Goal: Task Accomplishment & Management: Use online tool/utility

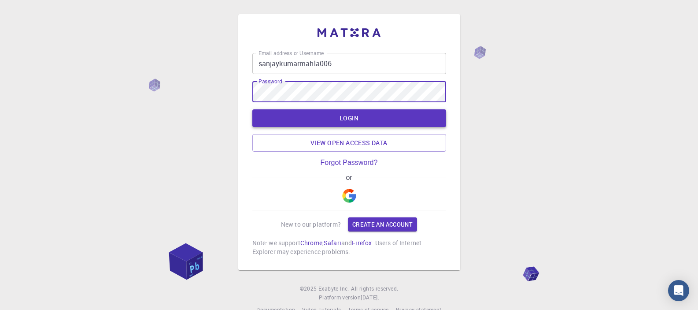
click at [376, 123] on button "LOGIN" at bounding box center [350, 118] width 194 height 18
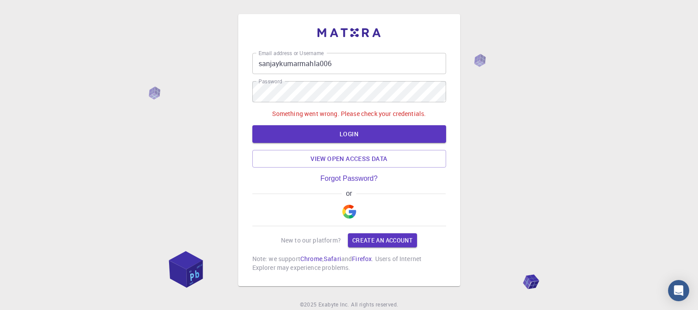
click at [321, 58] on input "sanjaykumarmahla006" at bounding box center [350, 63] width 194 height 21
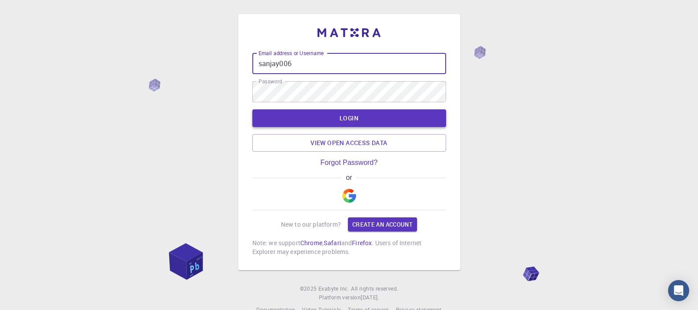
type input "sanjay006"
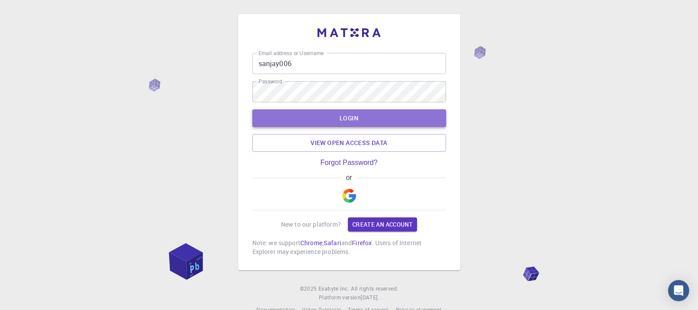
click at [334, 121] on button "LOGIN" at bounding box center [350, 118] width 194 height 18
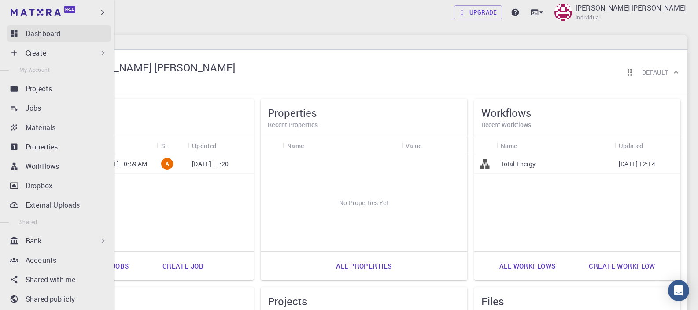
drag, startPoint x: 23, startPoint y: 43, endPoint x: 28, endPoint y: 36, distance: 8.9
click at [25, 40] on ul "Dashboard Create New Job New Material Create Material Upload File Import from B…" at bounding box center [57, 232] width 115 height 414
click at [28, 36] on p "Dashboard" at bounding box center [43, 33] width 35 height 11
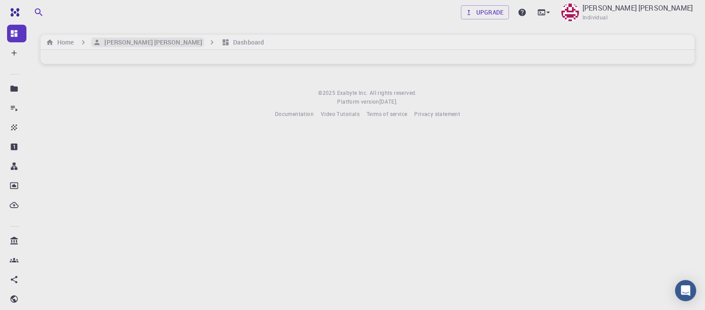
click at [116, 43] on h6 "Sanjay Kumar Mahla" at bounding box center [151, 42] width 101 height 10
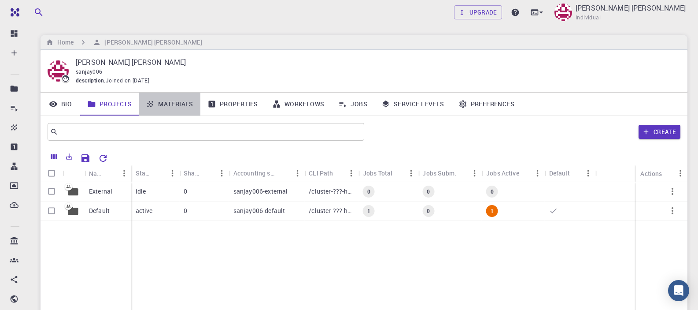
click at [160, 102] on link "Materials" at bounding box center [170, 104] width 62 height 23
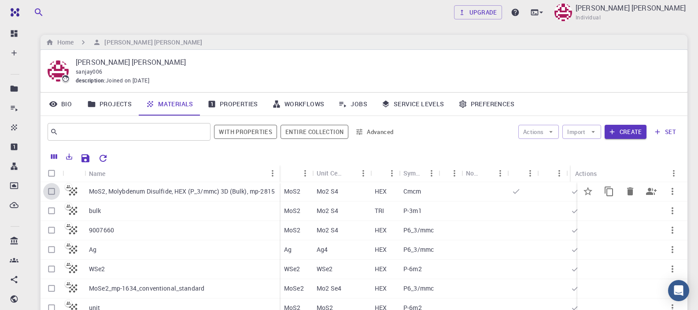
click at [54, 193] on input "Select row" at bounding box center [51, 191] width 17 height 17
checkbox input "true"
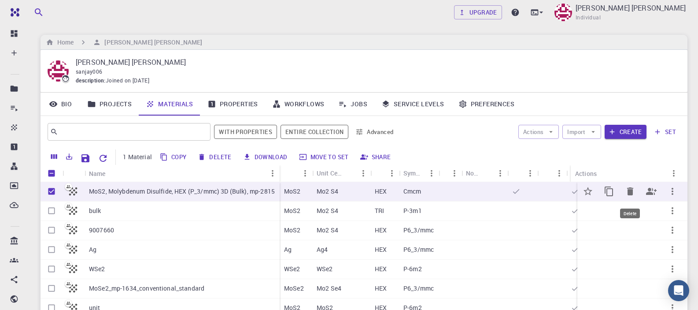
click at [628, 190] on icon "Delete" at bounding box center [631, 191] width 6 height 8
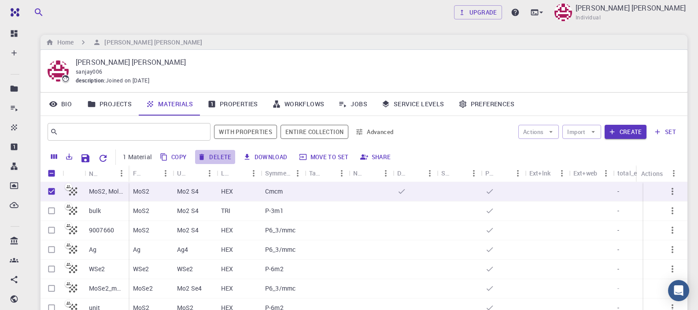
click at [218, 156] on button "Delete" at bounding box center [215, 157] width 40 height 14
checkbox input "false"
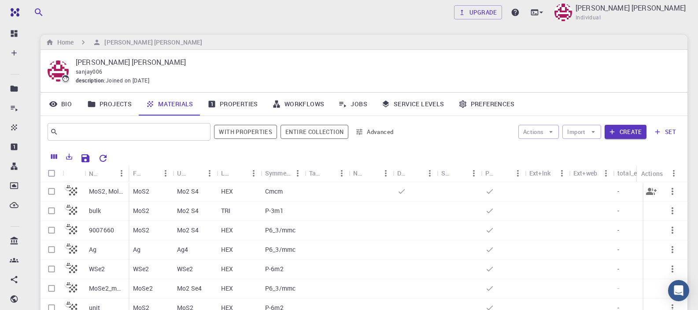
click at [53, 193] on input "Select row" at bounding box center [51, 191] width 17 height 17
checkbox input "true"
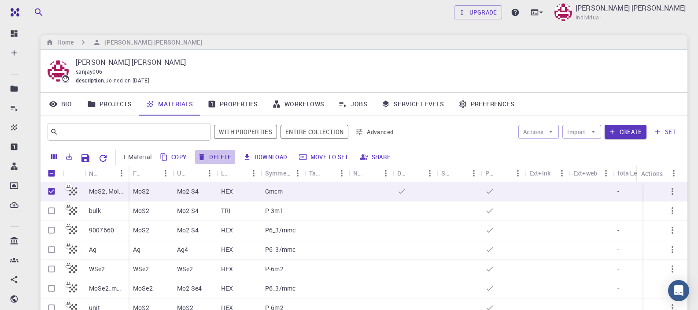
click at [215, 159] on button "Delete" at bounding box center [215, 157] width 40 height 14
checkbox input "false"
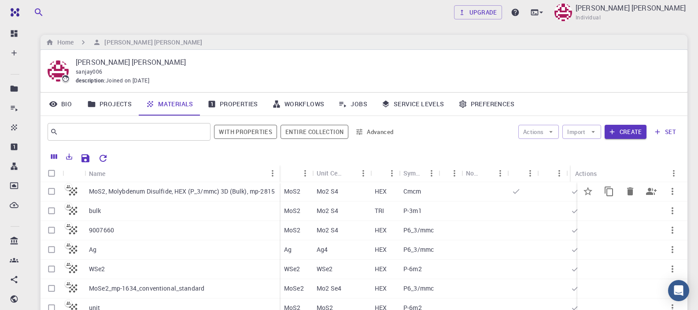
click at [51, 192] on input "Select row" at bounding box center [51, 191] width 17 height 17
checkbox input "true"
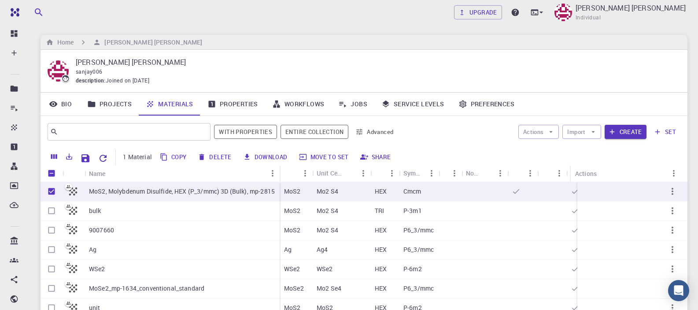
click at [212, 154] on button "Delete" at bounding box center [215, 157] width 40 height 14
checkbox input "false"
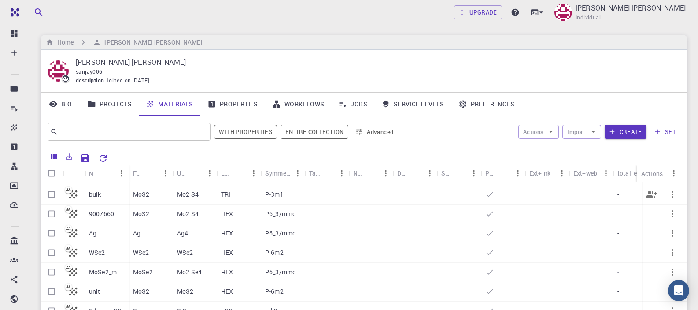
scroll to position [31, 0]
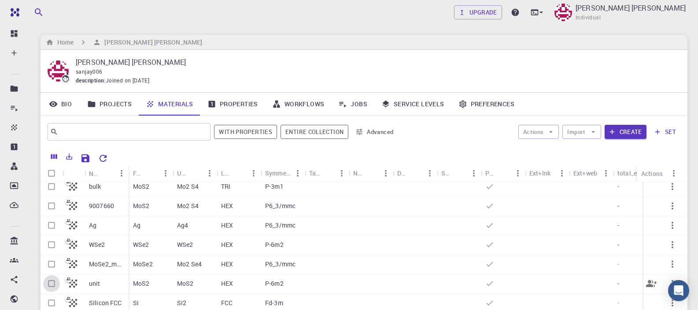
click at [51, 279] on input "Select row" at bounding box center [51, 283] width 17 height 17
checkbox input "true"
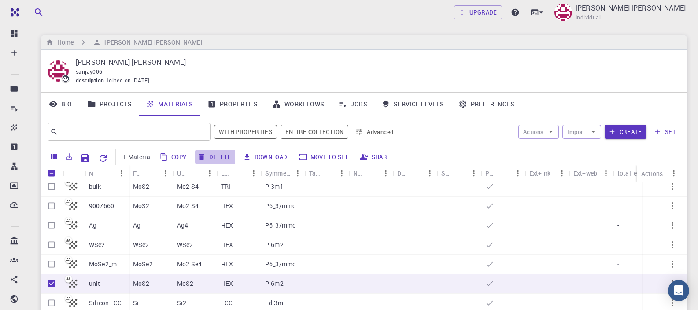
click at [211, 159] on button "Delete" at bounding box center [215, 157] width 40 height 14
checkbox input "false"
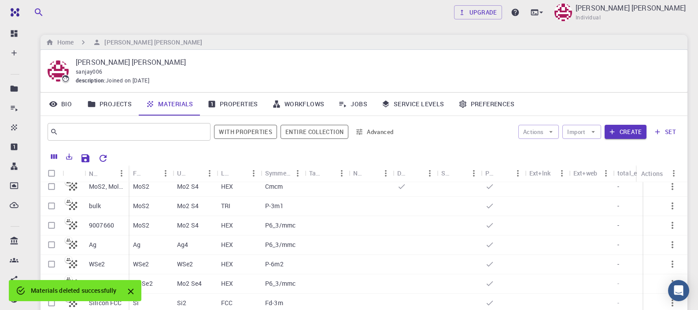
scroll to position [11, 0]
click at [130, 293] on icon "Close" at bounding box center [131, 292] width 6 height 6
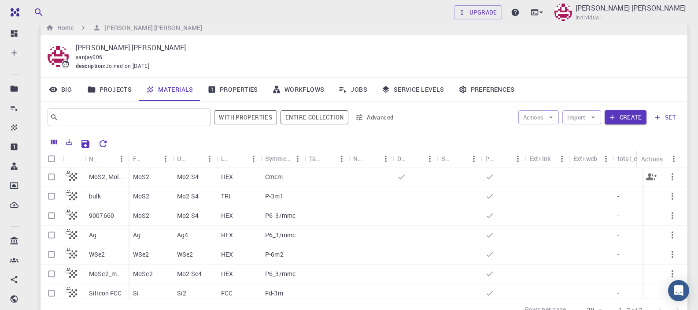
scroll to position [0, 0]
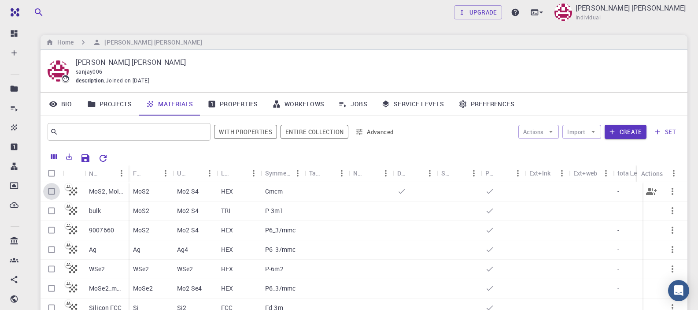
click at [52, 191] on input "Select row" at bounding box center [51, 191] width 17 height 17
checkbox input "true"
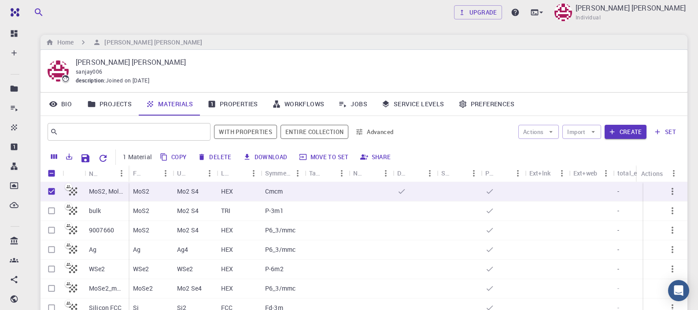
click at [208, 153] on button "Delete" at bounding box center [215, 157] width 40 height 14
checkbox input "false"
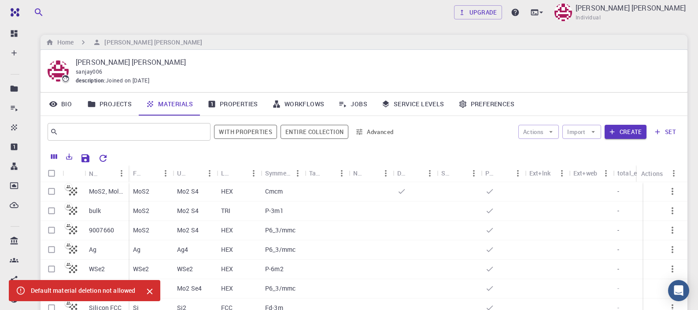
click at [145, 293] on icon "Close" at bounding box center [150, 291] width 10 height 10
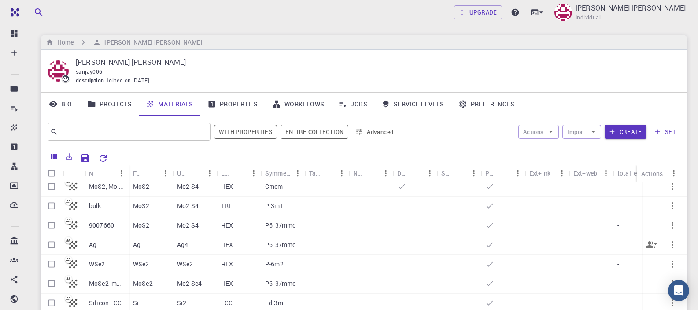
scroll to position [11, 0]
click at [668, 297] on icon "button" at bounding box center [673, 302] width 11 height 11
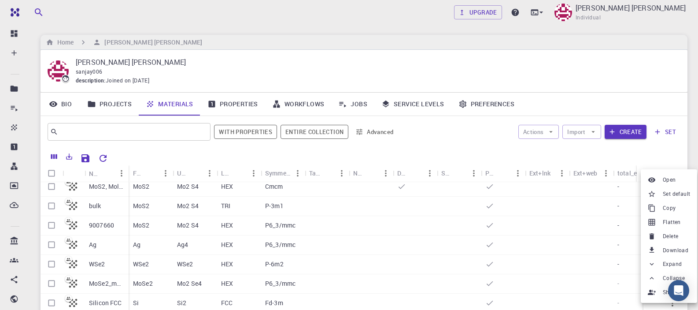
click at [659, 197] on div at bounding box center [653, 194] width 11 height 8
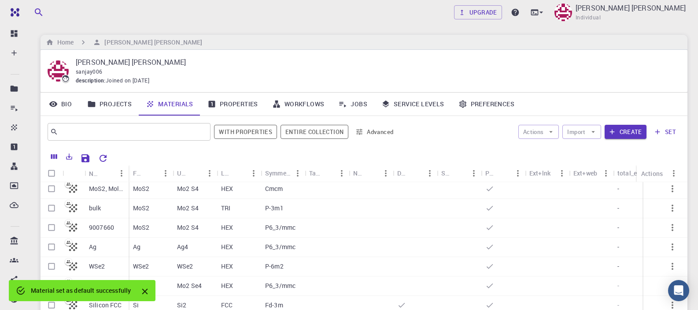
scroll to position [0, 0]
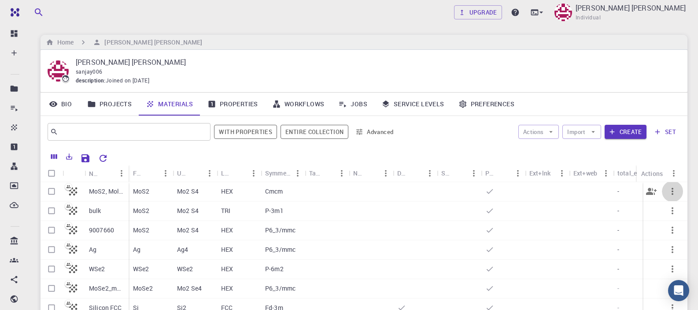
click at [668, 191] on icon "button" at bounding box center [673, 191] width 11 height 11
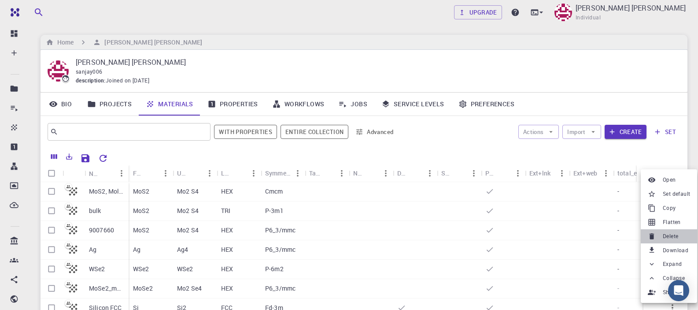
click at [663, 235] on li "Delete" at bounding box center [669, 236] width 56 height 14
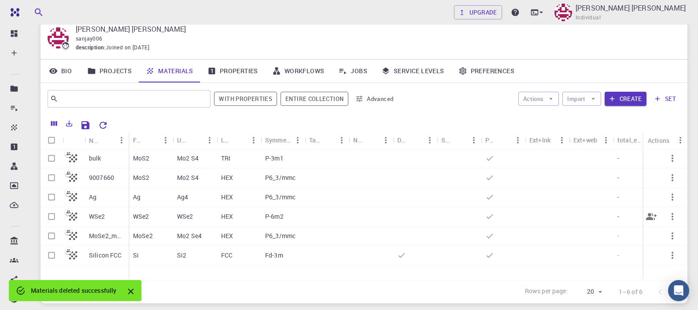
scroll to position [95, 0]
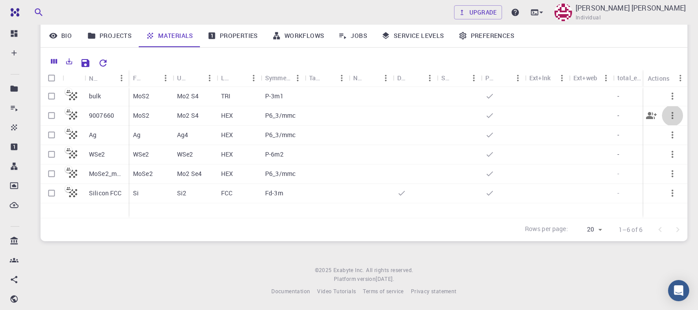
click at [672, 116] on icon "button" at bounding box center [673, 115] width 2 height 7
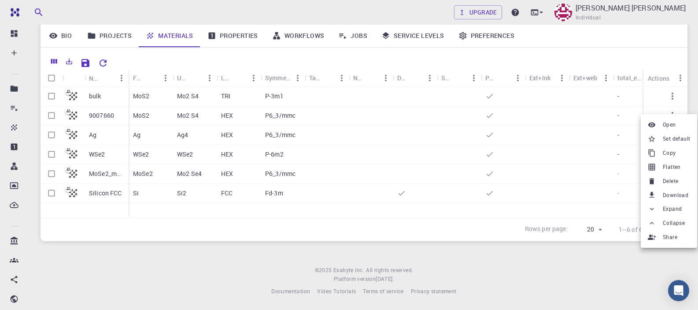
click at [670, 142] on span "Set default" at bounding box center [676, 138] width 27 height 9
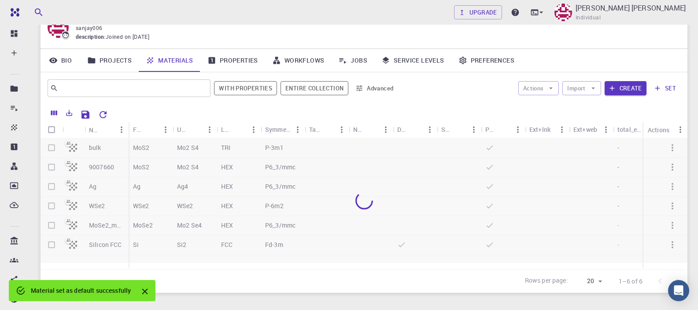
scroll to position [0, 0]
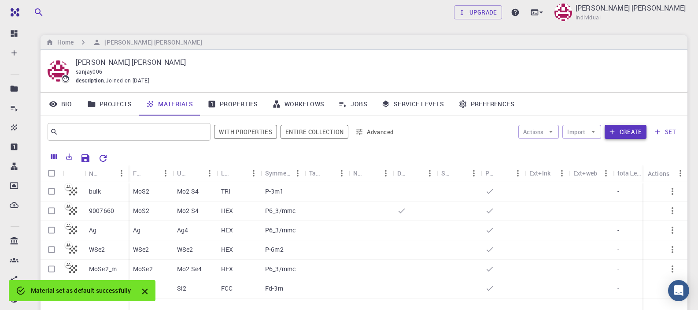
click at [638, 134] on button "Create" at bounding box center [626, 132] width 42 height 14
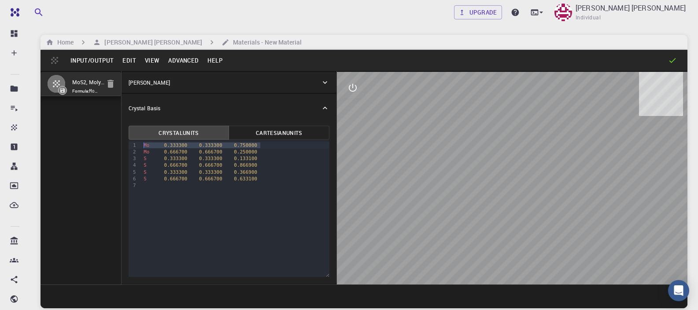
drag, startPoint x: 261, startPoint y: 146, endPoint x: 137, endPoint y: 144, distance: 124.3
click at [137, 144] on div "9 1 2 3 4 5 6 7 › Mo 0.333300 0.333300 0.750000 Mo 0.666700 0.666700 0.250000 S…" at bounding box center [229, 208] width 201 height 137
click at [261, 152] on div "S 0.333300 0.333300 0.133100" at bounding box center [235, 152] width 189 height 7
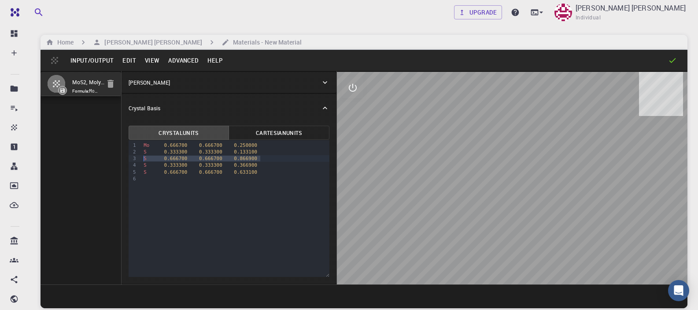
drag, startPoint x: 260, startPoint y: 160, endPoint x: 133, endPoint y: 156, distance: 127.0
click at [133, 156] on div "9 1 2 3 4 5 6 › Mo 0.666700 0.666700 0.250000 S 0.333300 0.333300 0.133100 S 0.…" at bounding box center [229, 208] width 201 height 137
drag, startPoint x: 264, startPoint y: 166, endPoint x: 142, endPoint y: 162, distance: 121.7
click at [141, 162] on div "S 0.666700 0.666700 0.633100" at bounding box center [235, 165] width 189 height 7
click at [180, 65] on button "Advanced" at bounding box center [183, 60] width 39 height 14
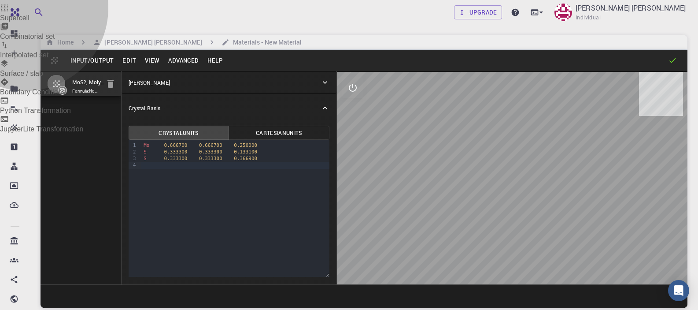
click at [188, 78] on li "Surface / slab" at bounding box center [349, 68] width 698 height 19
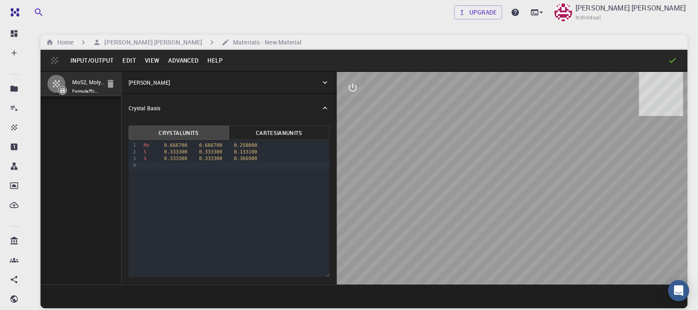
type input "0"
type input "1"
type input "2"
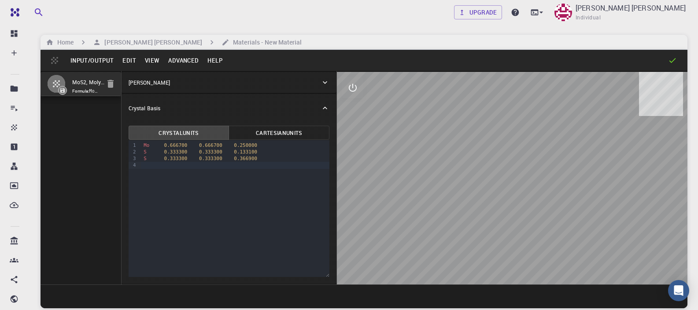
type input "0.5"
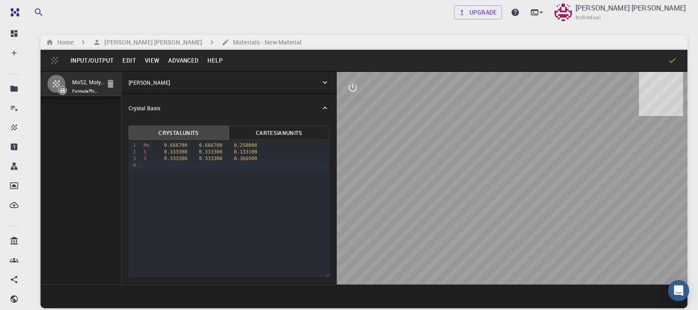
type input "1"
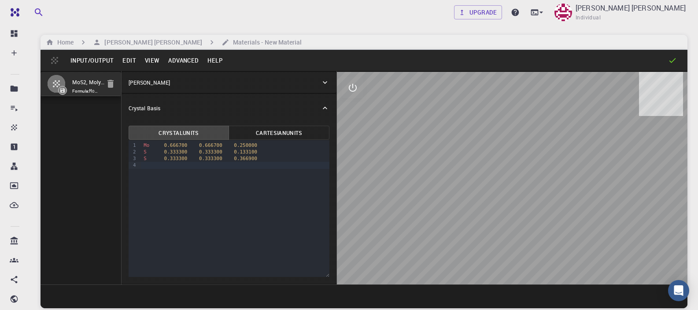
type input "2"
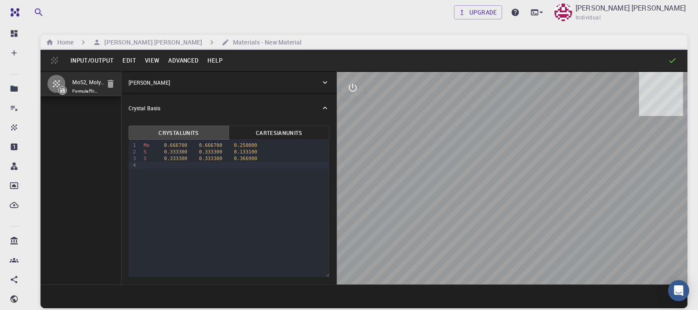
type input "2"
type input "TRI"
type input "6.3845"
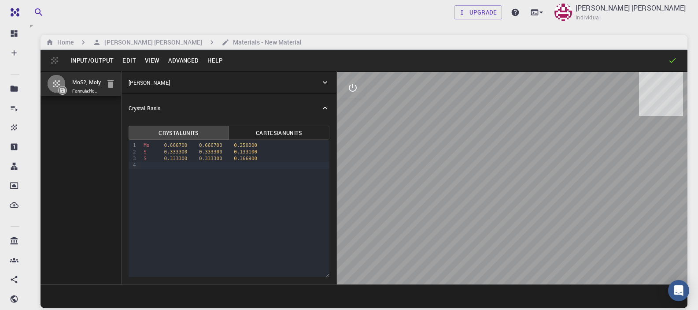
type input "6.384441060108551"
type input "26.7566"
type input "119.99978725529942"
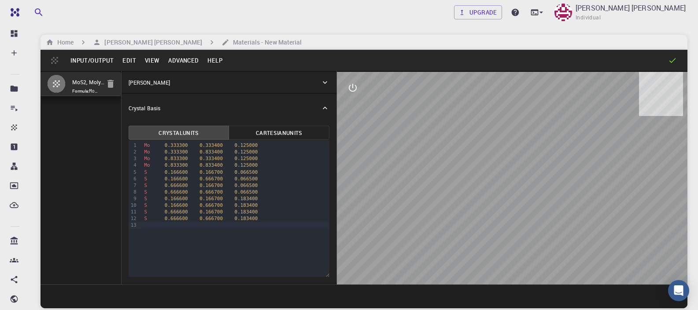
drag, startPoint x: 536, startPoint y: 237, endPoint x: 531, endPoint y: 214, distance: 23.5
click at [531, 214] on div at bounding box center [512, 178] width 351 height 212
drag, startPoint x: 513, startPoint y: 238, endPoint x: 509, endPoint y: 211, distance: 27.6
click at [514, 216] on div at bounding box center [512, 178] width 351 height 212
click at [350, 90] on icon "interactive" at bounding box center [353, 88] width 8 height 8
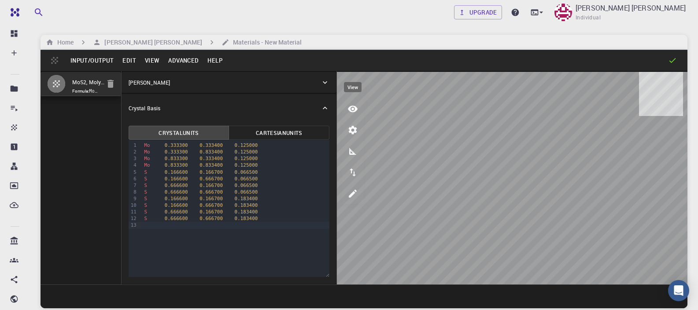
click at [358, 109] on icon "view" at bounding box center [353, 109] width 11 height 11
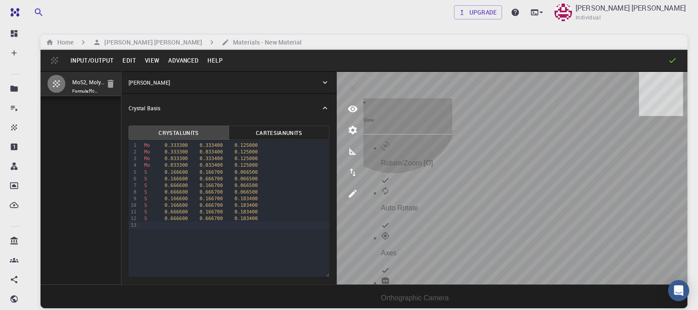
click at [398, 159] on p "Rotate/Zoom [O]" at bounding box center [416, 163] width 71 height 8
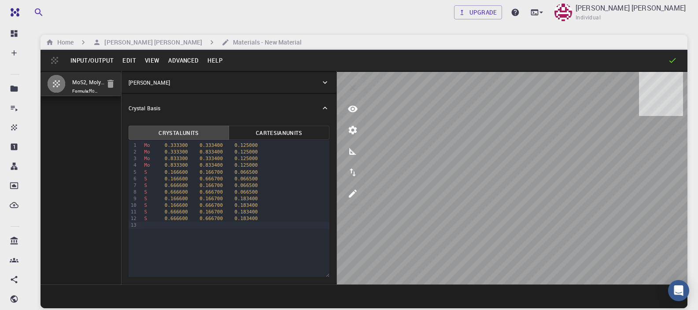
click at [146, 63] on button "View" at bounding box center [153, 60] width 24 height 14
drag, startPoint x: 102, startPoint y: 130, endPoint x: 111, endPoint y: 85, distance: 46.4
click at [102, 127] on div at bounding box center [349, 155] width 698 height 310
click at [123, 58] on button "Edit" at bounding box center [129, 60] width 22 height 14
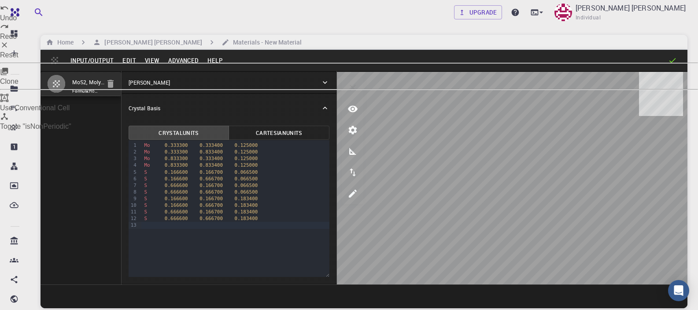
click at [137, 14] on div at bounding box center [349, 9] width 698 height 11
type input "HEX"
type input "3.192238"
type input "3.1922378242609057"
type input "13.37829"
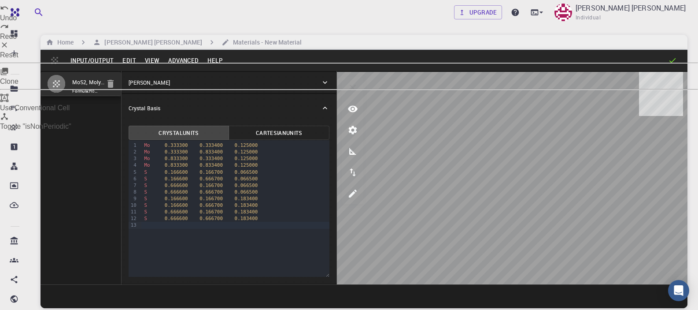
type input "120.0000018211057"
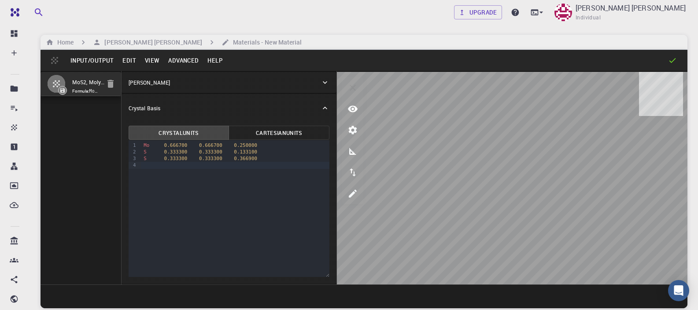
click at [171, 60] on button "Advanced" at bounding box center [183, 60] width 39 height 14
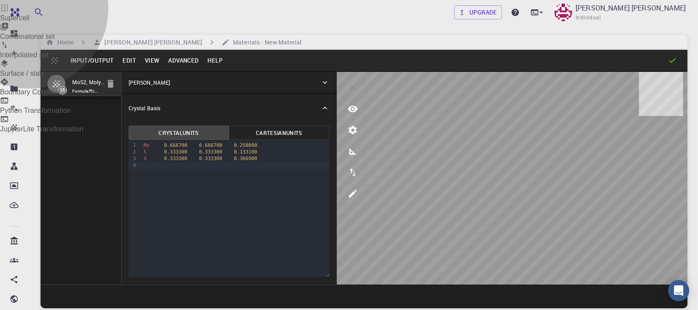
click at [191, 78] on li "Surface / slab" at bounding box center [349, 68] width 698 height 19
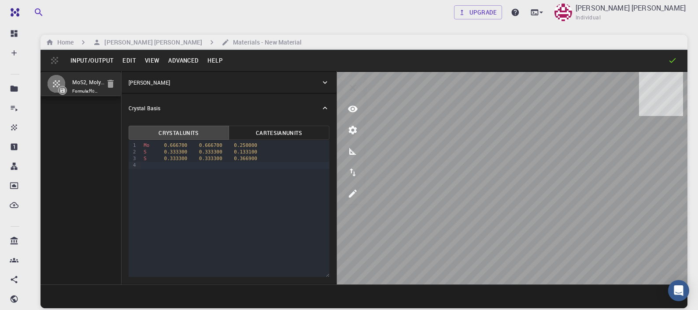
type input "3"
type input "4"
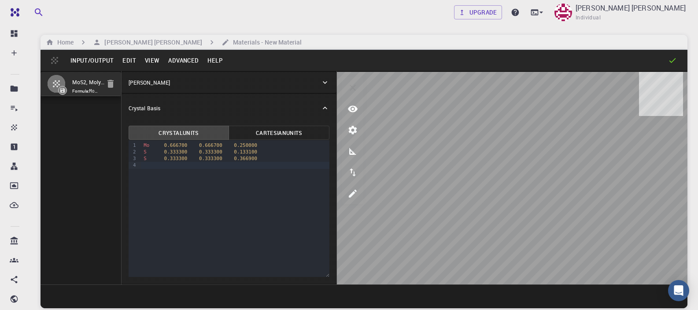
type input "4"
type input "TRI"
type input "12.769"
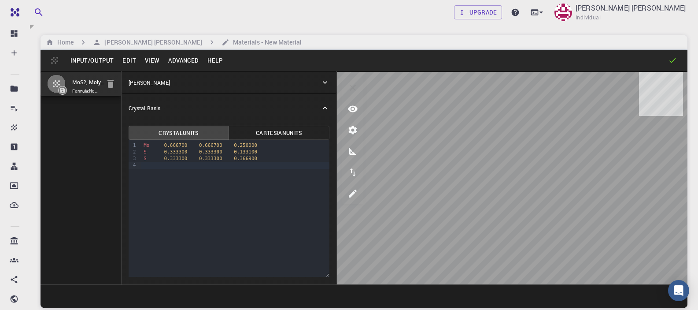
type input "12.76893212018922"
type input "26.7566"
type input "120.00017585245457"
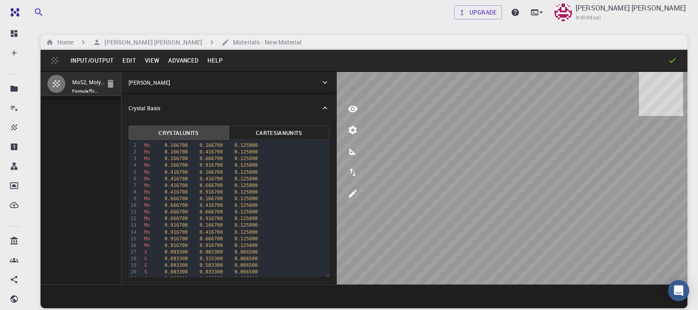
click at [127, 64] on button "Edit" at bounding box center [129, 60] width 22 height 14
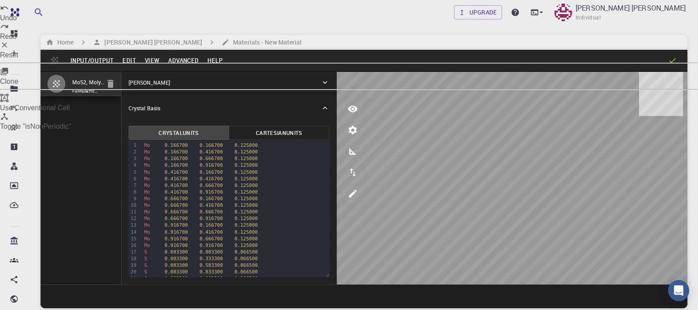
drag, startPoint x: 130, startPoint y: 80, endPoint x: 136, endPoint y: 77, distance: 6.5
click at [9, 12] on icon at bounding box center [4, 8] width 9 height 9
type input "HEX"
type input "3.192238"
type input "3.1922378242609057"
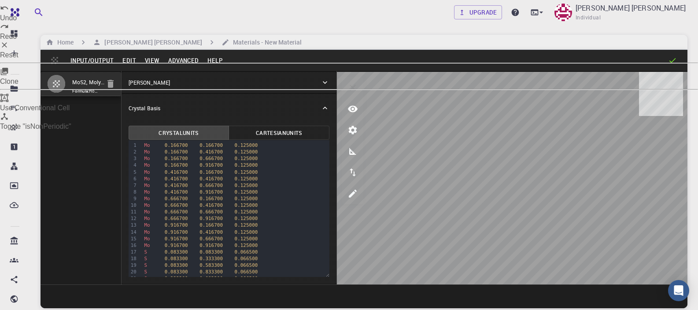
type input "13.37829"
type input "120.0000018211057"
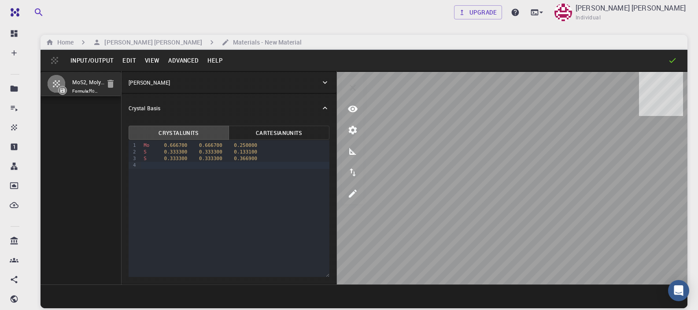
click at [80, 63] on button "Input/Output" at bounding box center [92, 60] width 52 height 14
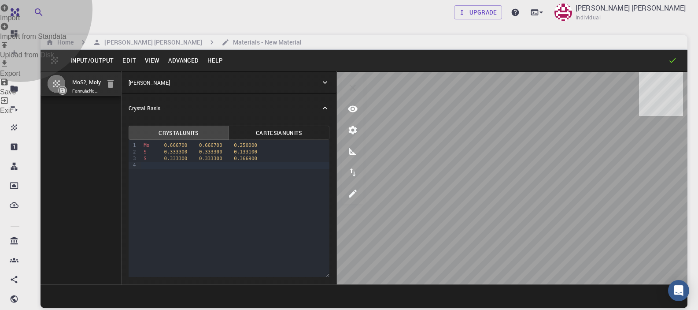
click at [87, 14] on div at bounding box center [349, 9] width 698 height 11
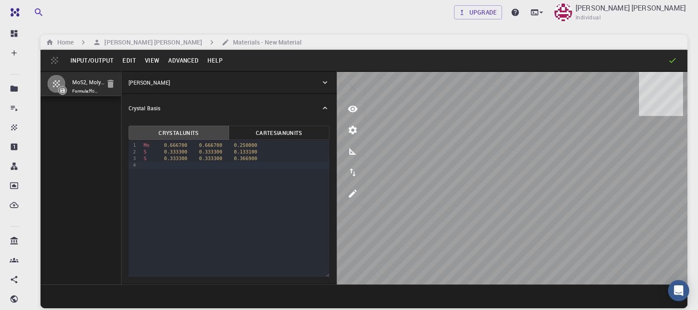
checkbox input "true"
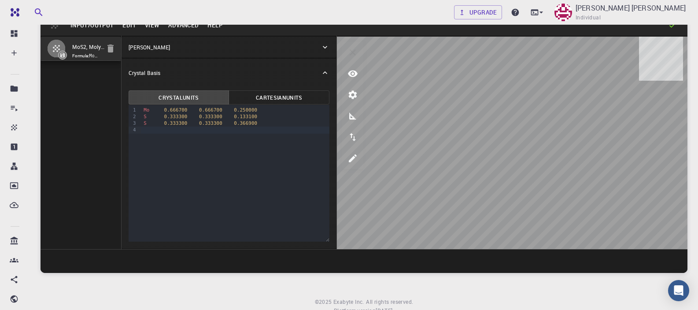
scroll to position [67, 0]
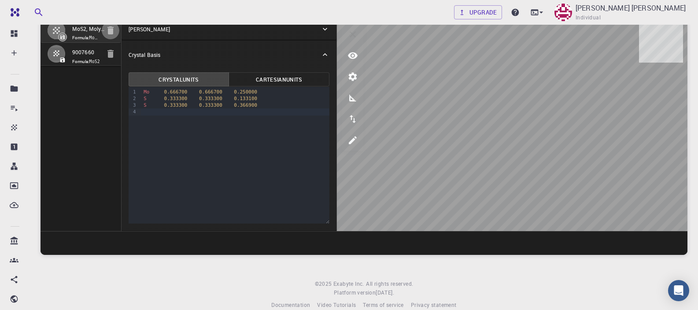
click at [111, 33] on icon "button" at bounding box center [111, 30] width 6 height 8
type input "3.161"
type input "12.295"
type input "119.99999999999999"
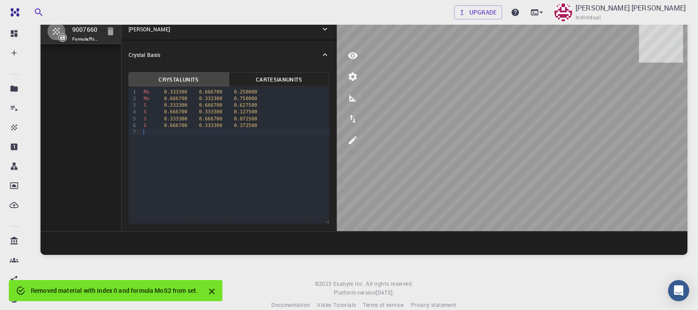
click at [163, 160] on div "9 1 2 3 4 5 6 7 › Mo 0.333300 0.666700 0.250000 Mo 0.666700 0.333300 0.750000 S…" at bounding box center [229, 155] width 201 height 137
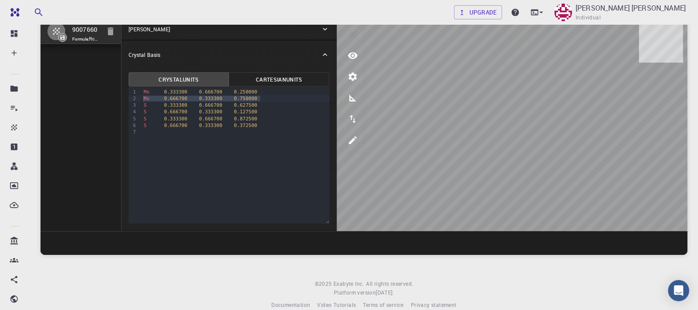
drag, startPoint x: 261, startPoint y: 98, endPoint x: 102, endPoint y: 94, distance: 159.6
click at [102, 94] on div "9007660 Formula: MoS2 Crystal Lattice Lattice units angstrom angstrom Lattice u…" at bounding box center [364, 124] width 647 height 213
click at [253, 98] on span "0.750000" at bounding box center [245, 99] width 23 height 6
drag, startPoint x: 260, startPoint y: 96, endPoint x: 137, endPoint y: 96, distance: 122.5
click at [138, 97] on div "9 1 2 3 4 5 6 7 › Mo 0.333300 0.666700 0.250000 Mo 0.666700 0.333300 0.750000 S…" at bounding box center [229, 155] width 201 height 137
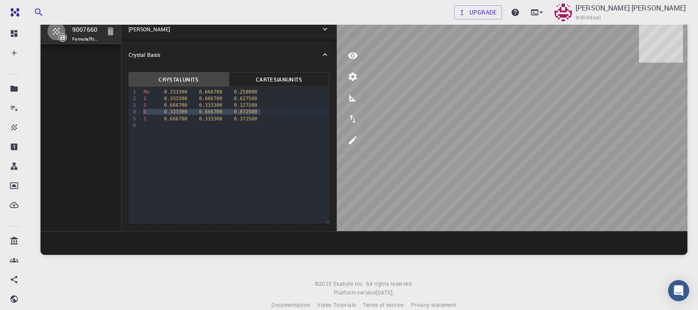
drag, startPoint x: 263, startPoint y: 113, endPoint x: 137, endPoint y: 111, distance: 126.1
click at [137, 111] on div "9 1 2 3 4 5 6 › Mo 0.333300 0.666700 0.250000 S 0.333300 0.666700 0.627500 S 0.…" at bounding box center [229, 155] width 201 height 137
drag, startPoint x: 260, startPoint y: 99, endPoint x: 132, endPoint y: 95, distance: 128.3
click at [132, 95] on div "9 1 2 3 4 5 › Mo 0.333300 0.666700 0.250000 S 0.333300 0.666700 0.627500 S 0.66…" at bounding box center [229, 155] width 201 height 137
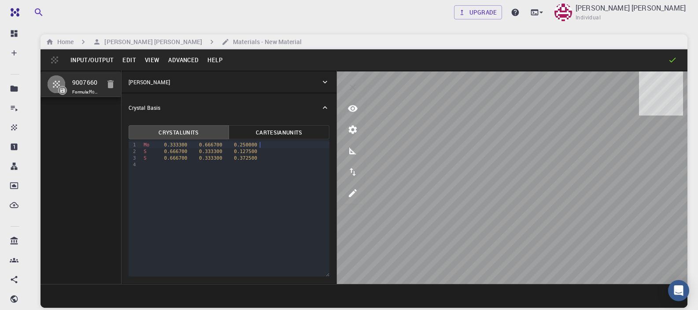
scroll to position [0, 0]
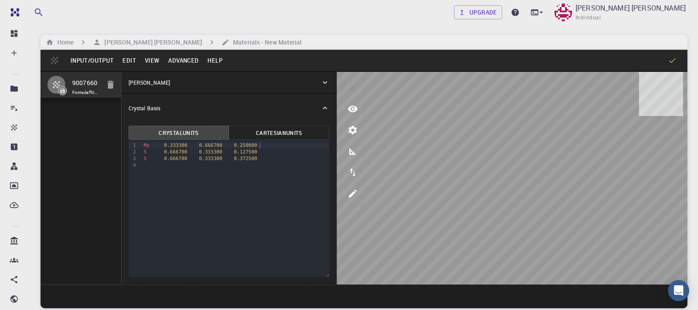
click at [127, 60] on button "Edit" at bounding box center [129, 60] width 22 height 14
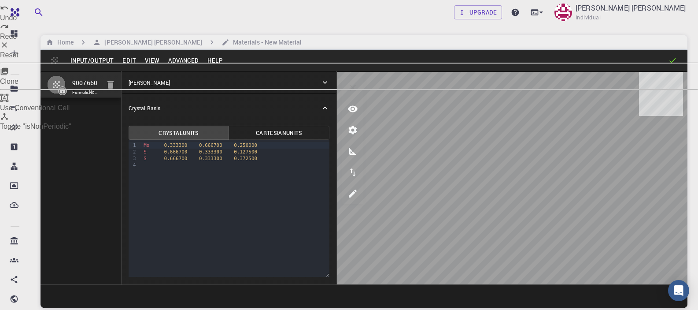
click at [182, 62] on div at bounding box center [349, 155] width 698 height 310
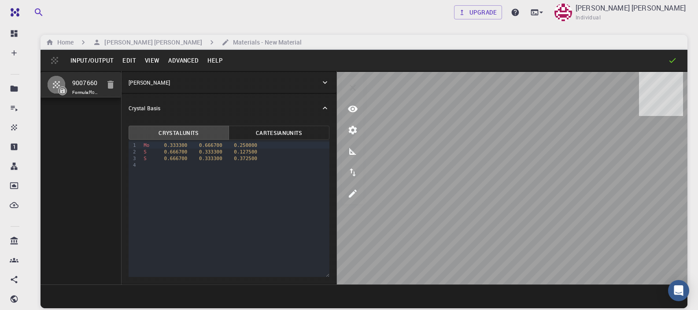
click at [181, 61] on button "Advanced" at bounding box center [183, 60] width 39 height 14
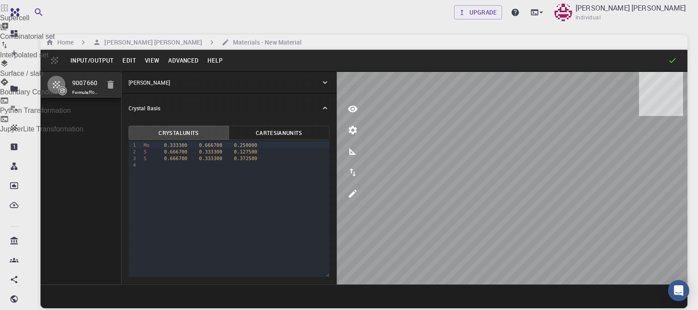
click at [200, 78] on li "Surface / slab" at bounding box center [349, 68] width 698 height 19
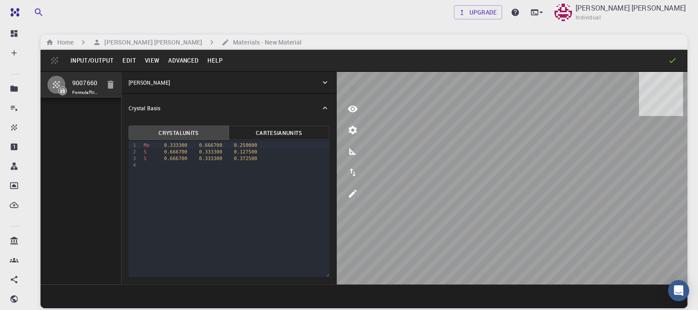
type input "TRI"
type input "12.644"
type input "12.643978171445884"
type input "24.59"
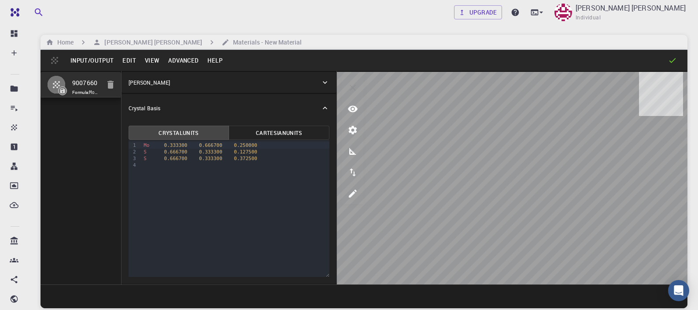
type input "120.0000571088431"
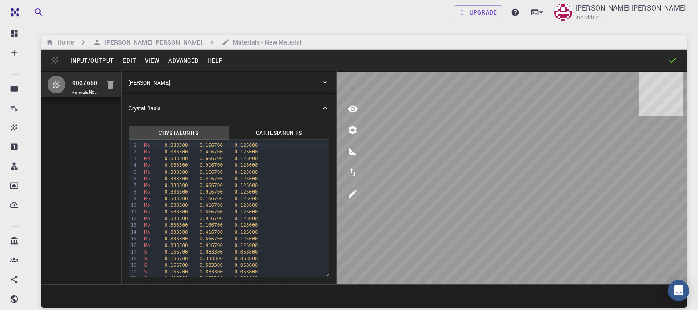
click at [176, 59] on button "Advanced" at bounding box center [183, 60] width 39 height 14
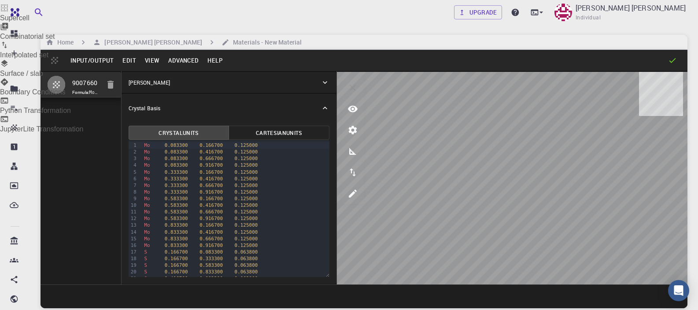
click at [127, 64] on div at bounding box center [349, 155] width 698 height 310
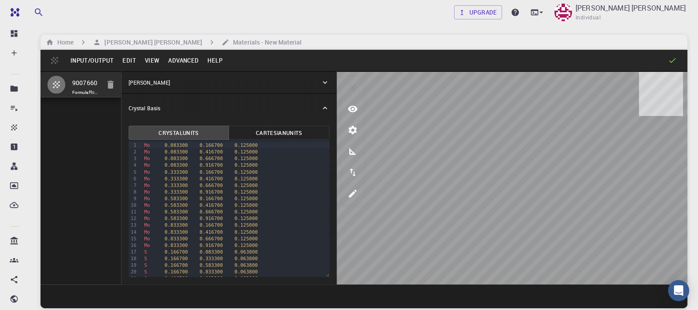
click at [127, 63] on button "Edit" at bounding box center [129, 60] width 22 height 14
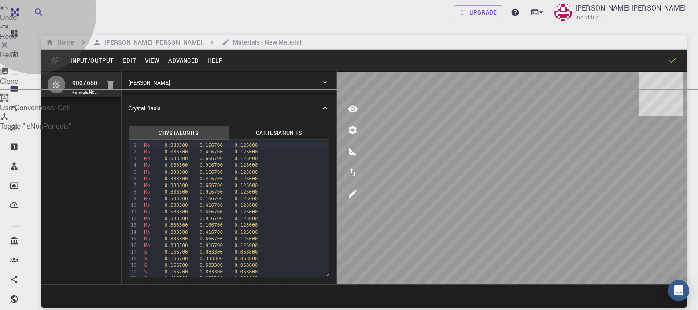
click at [153, 22] on li "Undo" at bounding box center [349, 13] width 698 height 19
type input "HEX"
type input "3.161"
type input "12.295"
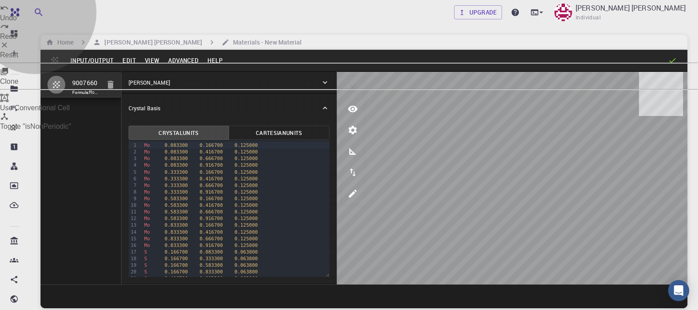
type input "119.99999999999999"
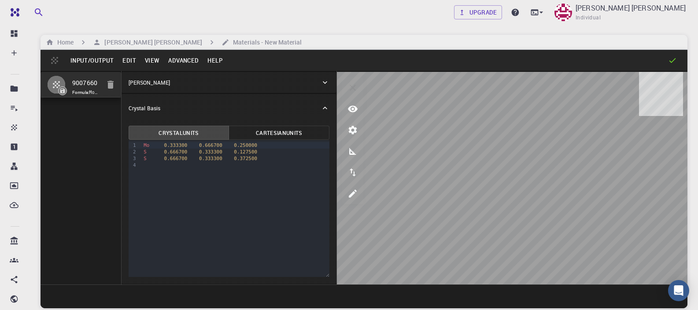
click at [175, 59] on button "Advanced" at bounding box center [183, 60] width 39 height 14
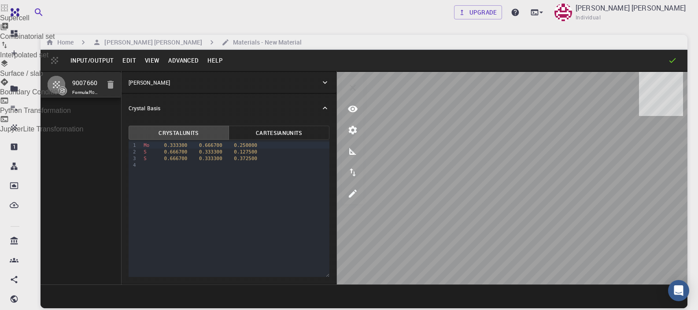
click at [192, 78] on li "Surface / slab" at bounding box center [349, 68] width 698 height 19
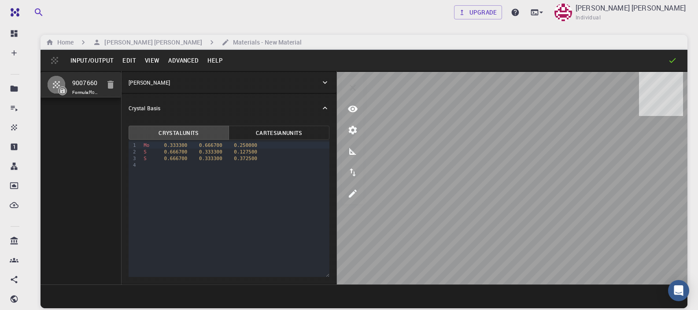
type input "2"
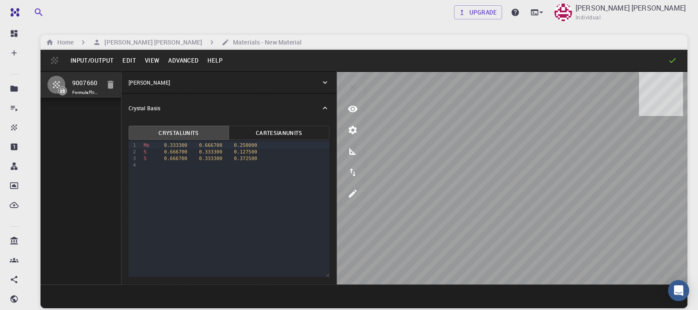
type input "TRI"
type input "6.322"
type input "6.321989085722942"
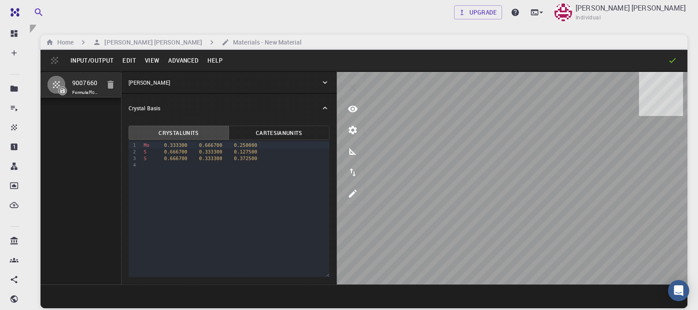
type input "24.59"
type input "120.0000571088431"
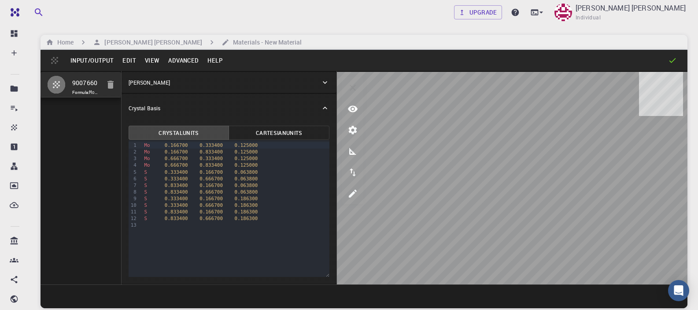
click at [152, 82] on p "Crystal Lattice" at bounding box center [149, 82] width 41 height 8
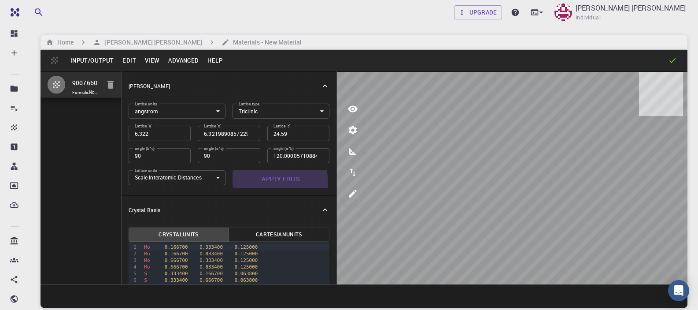
click at [252, 184] on button "Apply Edits" at bounding box center [281, 179] width 97 height 18
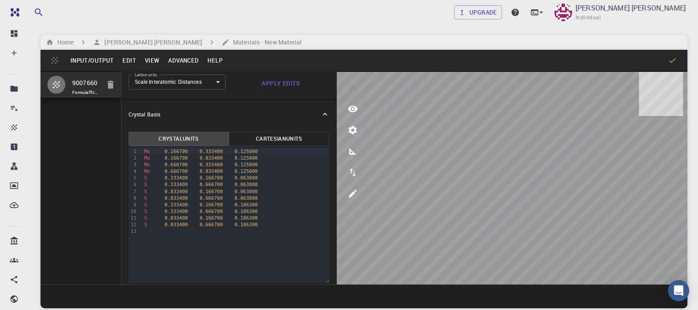
scroll to position [101, 0]
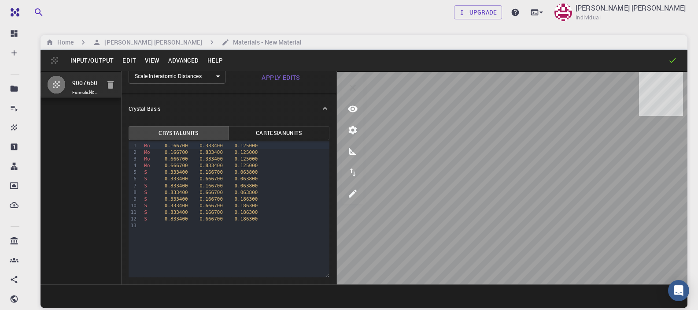
click at [261, 137] on button "Cartesian Units" at bounding box center [279, 133] width 101 height 14
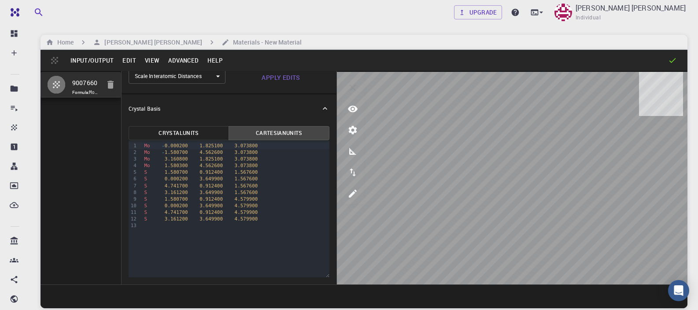
click at [194, 134] on button "Crystal Units" at bounding box center [179, 133] width 101 height 14
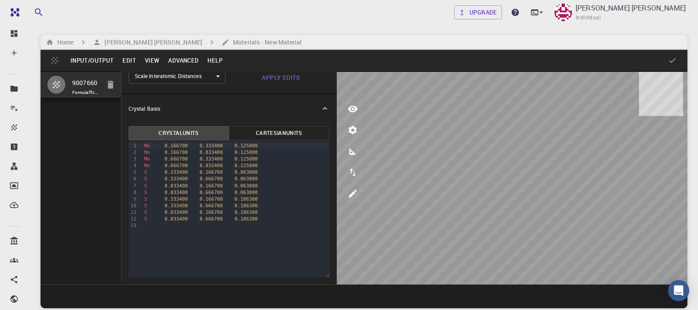
scroll to position [0, 0]
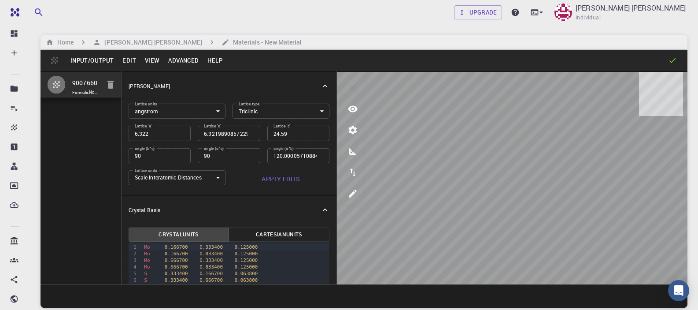
click at [178, 59] on button "Advanced" at bounding box center [183, 60] width 39 height 14
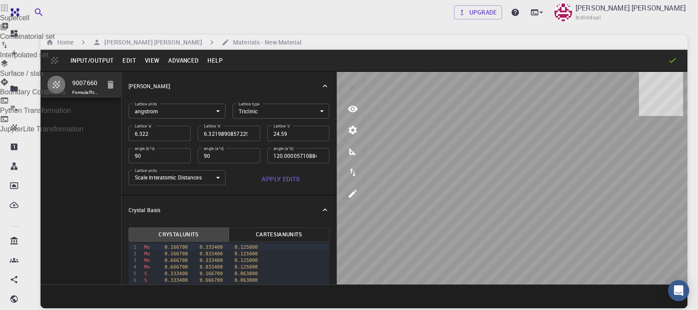
click at [155, 58] on div at bounding box center [349, 155] width 698 height 310
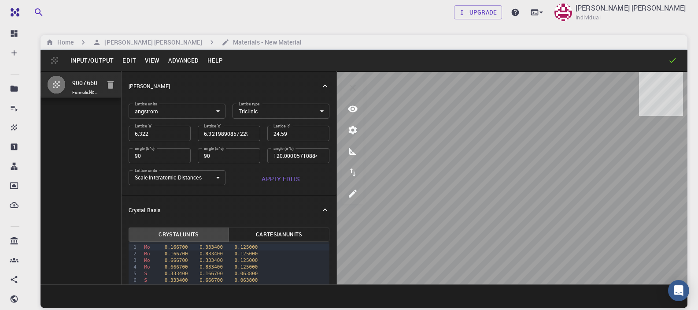
click at [153, 59] on button "View" at bounding box center [153, 60] width 24 height 14
click at [269, 80] on div at bounding box center [349, 155] width 698 height 310
click at [209, 199] on div "Crystal Basis" at bounding box center [229, 210] width 215 height 28
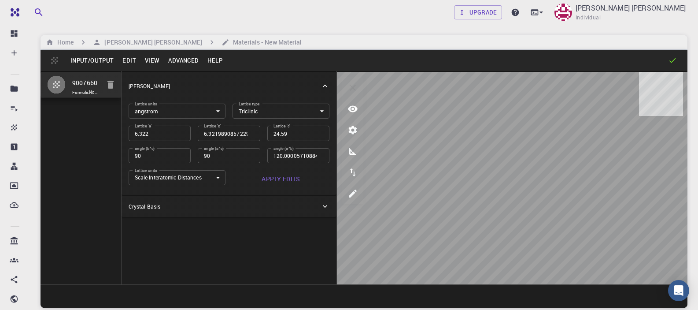
click at [210, 203] on div "Crystal Basis" at bounding box center [225, 206] width 193 height 8
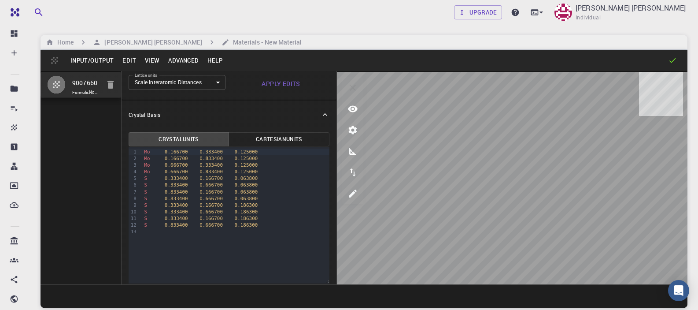
scroll to position [101, 0]
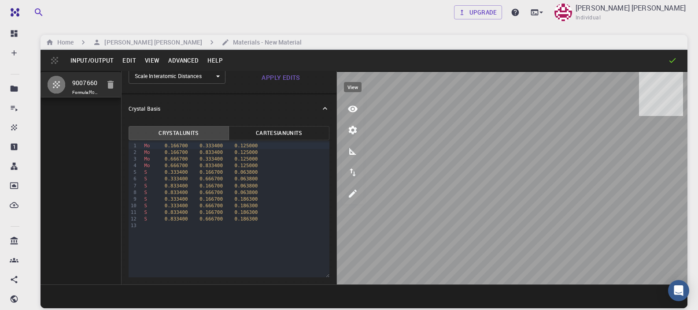
click at [355, 110] on icon "view" at bounding box center [353, 109] width 10 height 7
drag, startPoint x: 101, startPoint y: 81, endPoint x: 67, endPoint y: 78, distance: 34.1
click at [67, 78] on li "9007660 Formula: MoS2" at bounding box center [81, 85] width 81 height 26
click at [79, 123] on div "9007660 Formula: MoS2" at bounding box center [81, 177] width 81 height 213
click at [97, 81] on input "9007660" at bounding box center [88, 83] width 33 height 10
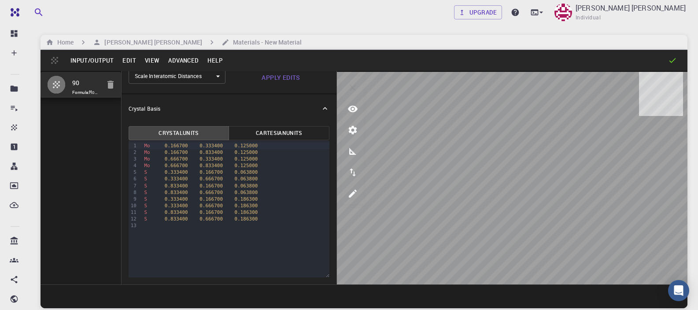
type input "9"
click at [123, 63] on button "Edit" at bounding box center [129, 60] width 22 height 14
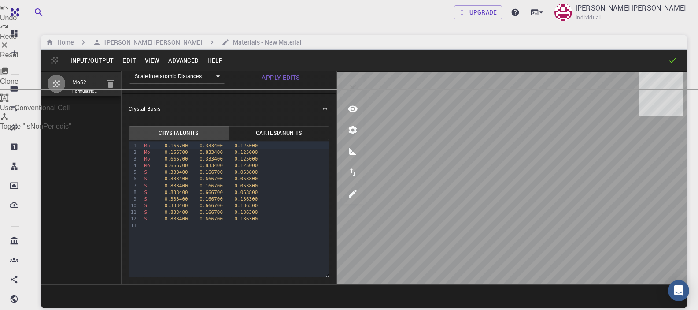
click at [9, 12] on icon at bounding box center [4, 8] width 9 height 9
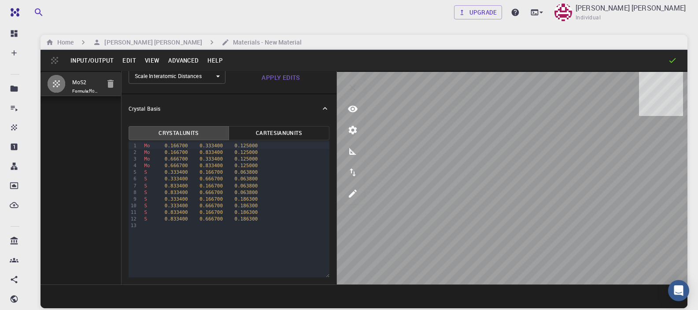
click at [61, 143] on div "MoS2 Formula: MoS2" at bounding box center [81, 177] width 81 height 213
click at [125, 63] on button "Edit" at bounding box center [129, 60] width 22 height 14
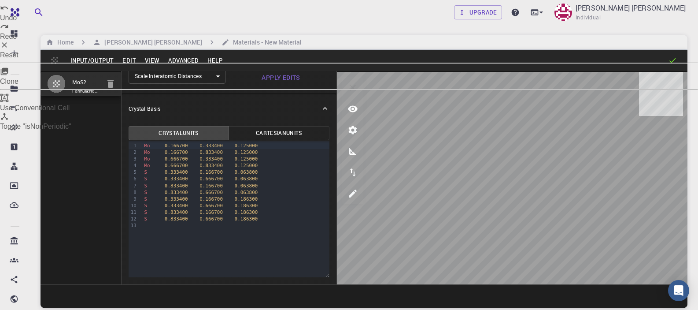
drag, startPoint x: 137, startPoint y: 87, endPoint x: 145, endPoint y: 80, distance: 10.6
click at [145, 80] on ul "Undo Redo Reset Clone Use Conventional Cell Toggle "isNonPeriodic"" at bounding box center [349, 67] width 698 height 134
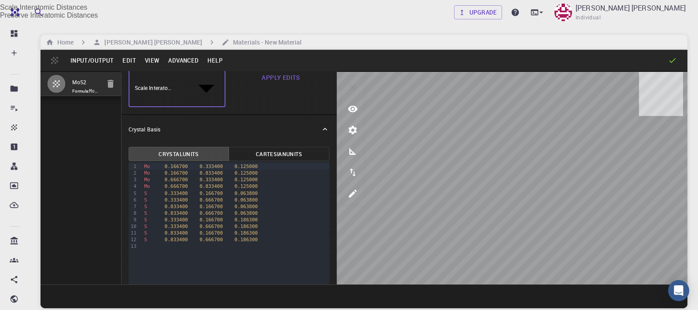
scroll to position [99, 0]
click at [145, 80] on body "Free Dashboard Create New Job New Material Create Material Upload File Import f…" at bounding box center [349, 188] width 698 height 377
click at [123, 64] on div at bounding box center [349, 155] width 698 height 310
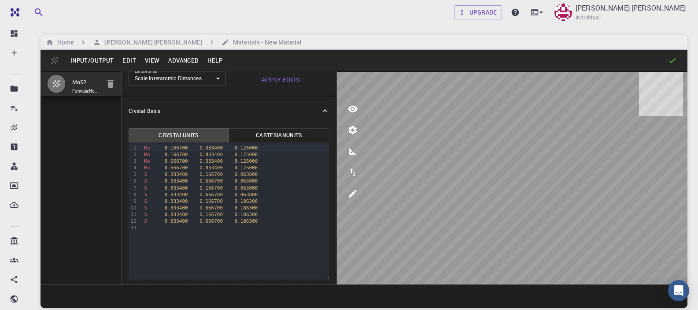
click at [123, 63] on button "Edit" at bounding box center [129, 60] width 22 height 14
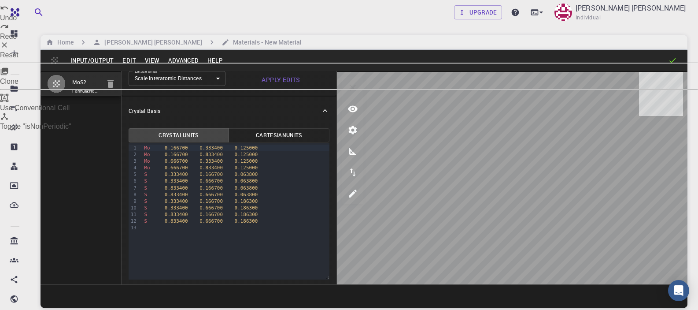
click at [135, 14] on div at bounding box center [349, 9] width 698 height 11
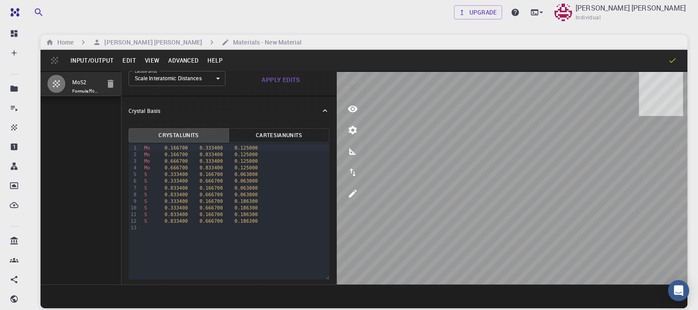
click at [129, 62] on button "Edit" at bounding box center [129, 60] width 22 height 14
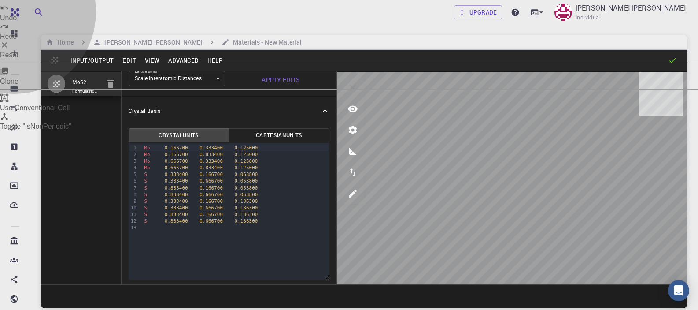
click at [132, 59] on li "Reset" at bounding box center [349, 50] width 698 height 19
type input "HEX"
type input "3.192238"
type input "3.1922378242609057"
type input "13.37829"
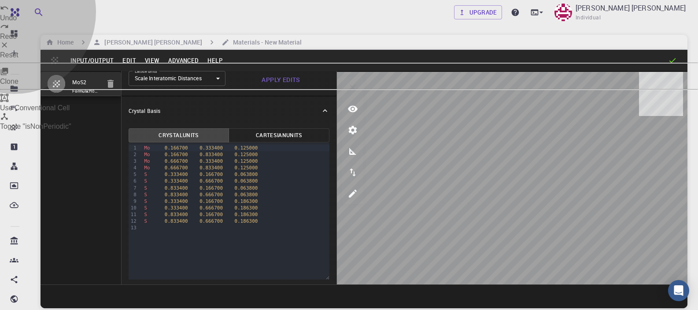
type input "120.0000018211057"
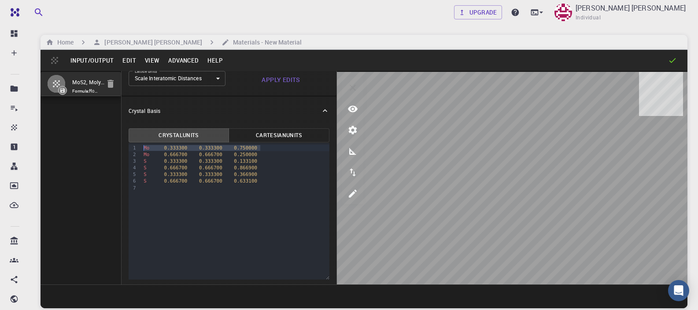
drag, startPoint x: 264, startPoint y: 147, endPoint x: 127, endPoint y: 141, distance: 136.3
click at [127, 141] on div "Crystal Units Cartesian Units Selection deleted 9 1 2 3 4 5 6 7 › Mo 0.333300 0…" at bounding box center [229, 206] width 215 height 162
drag, startPoint x: 261, startPoint y: 161, endPoint x: 140, endPoint y: 160, distance: 121.6
click at [140, 160] on div "9 1 2 3 4 5 6 › Mo 0.666700 0.666700 0.250000 S 0.333300 0.333300 0.133100 S 0.…" at bounding box center [229, 211] width 201 height 137
drag, startPoint x: 247, startPoint y: 168, endPoint x: 136, endPoint y: 170, distance: 111.1
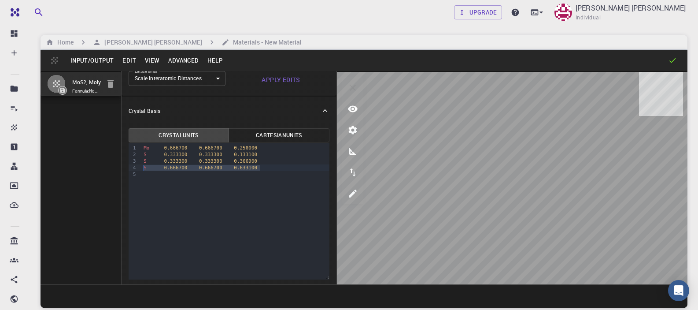
click at [137, 170] on div "9 1 2 3 4 5 › Mo 0.666700 0.666700 0.250000 S 0.333300 0.333300 0.133100 S 0.33…" at bounding box center [229, 211] width 201 height 137
click at [170, 60] on button "Advanced" at bounding box center [183, 60] width 39 height 14
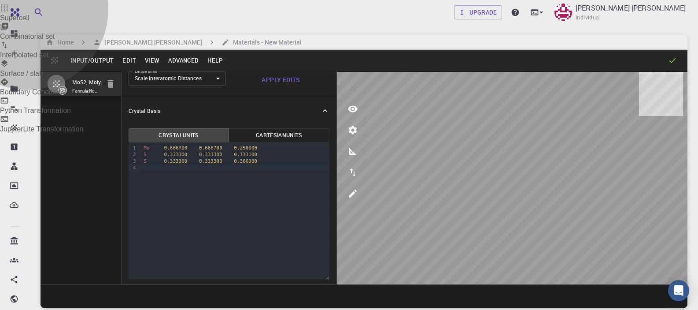
click at [190, 78] on li "Surface / slab" at bounding box center [349, 68] width 698 height 19
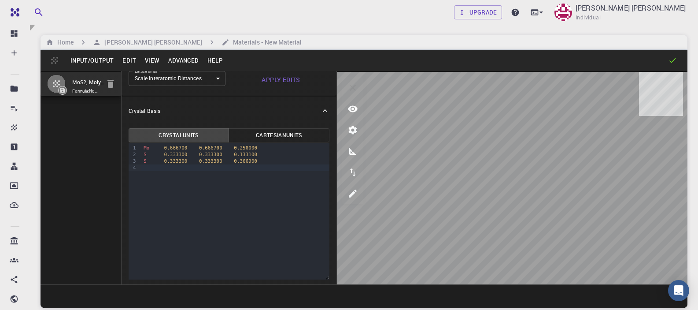
type input "TRI"
type input "6.3845"
type input "6.384441060108551"
type input "26.7566"
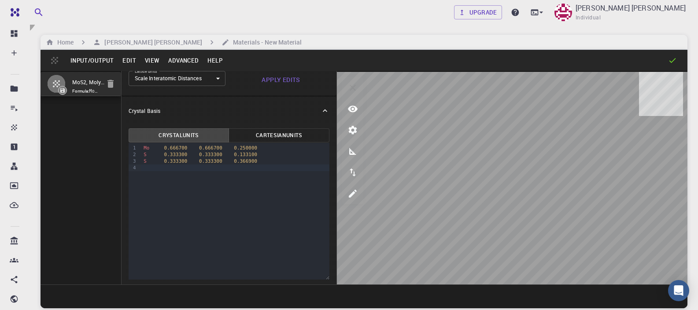
type input "119.99978725529942"
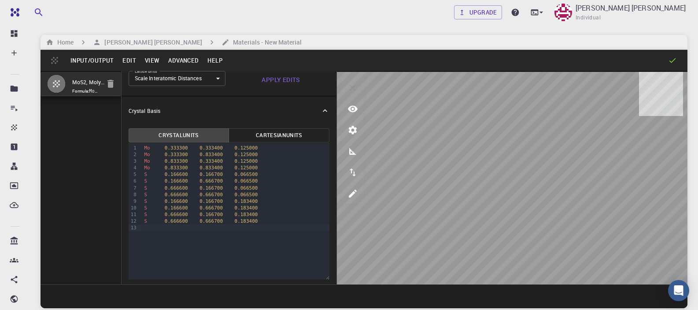
click at [72, 127] on div "MoS2, Molybdenum Disulfide, HEX (P_3/mmc) 3D (Bulk), mp-2815 - slab [0,0,1] For…" at bounding box center [81, 177] width 81 height 213
click at [104, 58] on button "Input/Output" at bounding box center [92, 60] width 52 height 14
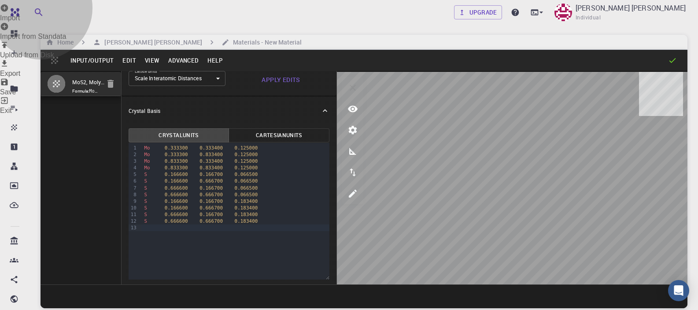
click at [107, 96] on li "Save" at bounding box center [349, 87] width 698 height 19
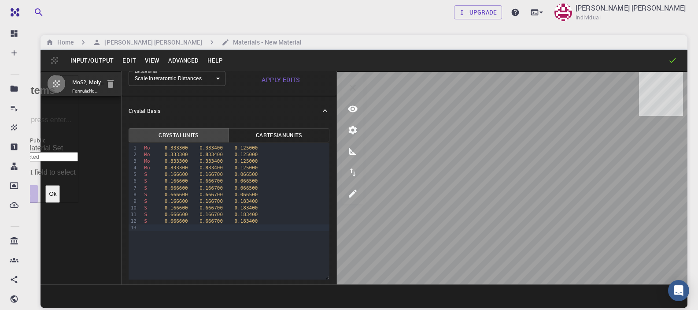
click at [38, 185] on button "Cancel" at bounding box center [19, 194] width 38 height 18
click at [96, 131] on div "MoS2, Molybdenum Disulfide, HEX (P_3/mmc) 3D (Bulk), mp-2815 - slab [0,0,1] For…" at bounding box center [81, 177] width 81 height 213
click at [97, 59] on button "Input/Output" at bounding box center [92, 60] width 52 height 14
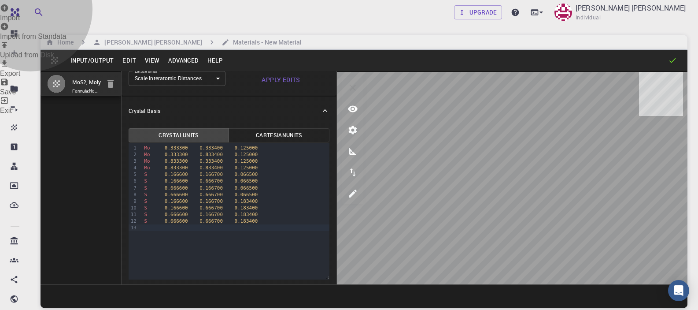
click at [97, 22] on li "Import" at bounding box center [349, 13] width 698 height 19
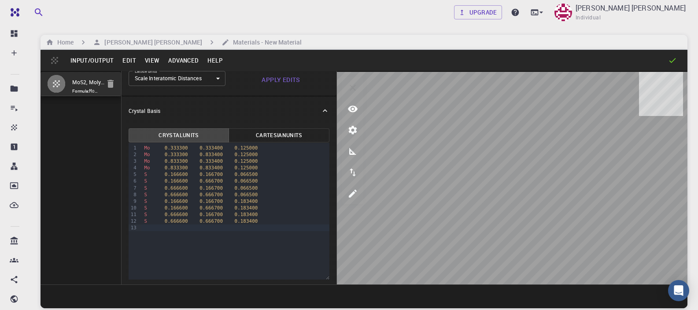
checkbox input "true"
click at [112, 87] on icon "button" at bounding box center [111, 84] width 6 height 8
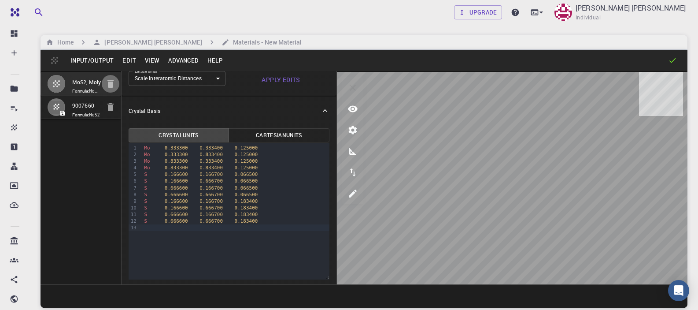
type input "HEX"
type input "3.161"
type input "12.295"
type input "119.99999999999999"
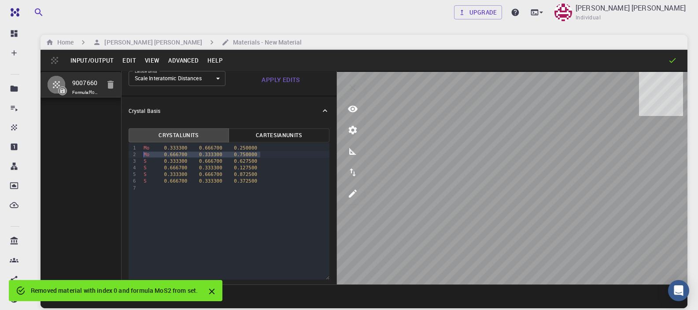
drag, startPoint x: 261, startPoint y: 155, endPoint x: 138, endPoint y: 154, distance: 123.0
click at [138, 154] on div "9 1 2 3 4 5 6 7 › Mo 0.333300 0.666700 0.250000 Mo 0.666700 0.333300 0.750000 S…" at bounding box center [229, 211] width 201 height 137
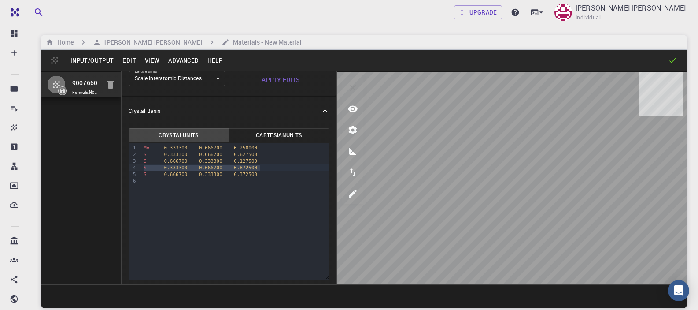
drag, startPoint x: 266, startPoint y: 168, endPoint x: 139, endPoint y: 166, distance: 126.9
click at [139, 166] on div "9 1 2 3 4 5 6 › Mo 0.333300 0.666700 0.250000 S 0.333300 0.666700 0.627500 S 0.…" at bounding box center [229, 211] width 201 height 137
drag, startPoint x: 258, startPoint y: 154, endPoint x: 129, endPoint y: 155, distance: 129.1
click at [129, 155] on div "9 1 2 3 4 5 › Mo 0.333300 0.666700 0.250000 S 0.333300 0.666700 0.627500 S 0.66…" at bounding box center [229, 211] width 201 height 137
click at [172, 60] on button "Advanced" at bounding box center [183, 60] width 39 height 14
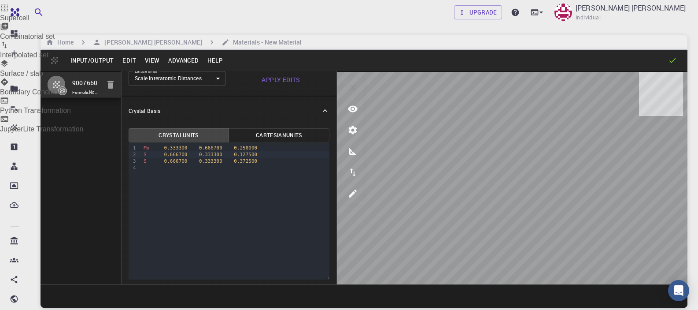
click at [182, 70] on div at bounding box center [349, 64] width 698 height 11
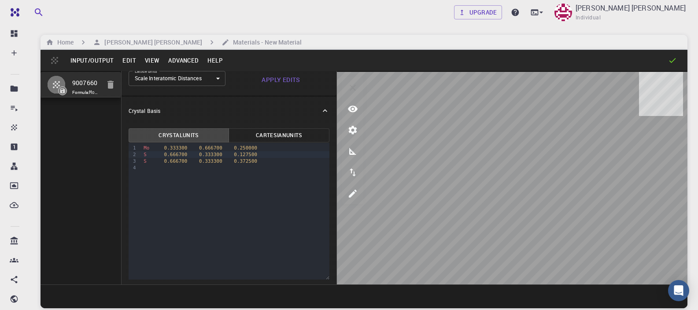
type input "TRI"
type input "6.322"
type input "6.321989085722942"
type input "24.59"
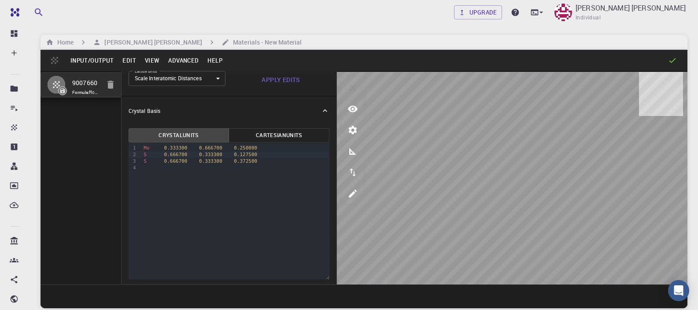
type input "120.0000571088431"
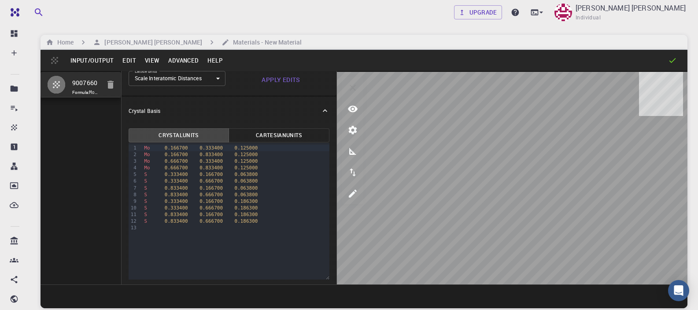
drag, startPoint x: 97, startPoint y: 83, endPoint x: 64, endPoint y: 80, distance: 32.8
click at [64, 80] on li "9007660 Formula: MoS2" at bounding box center [81, 85] width 81 height 26
type input "MoS2_221"
click at [81, 62] on button "Input/Output" at bounding box center [92, 60] width 52 height 14
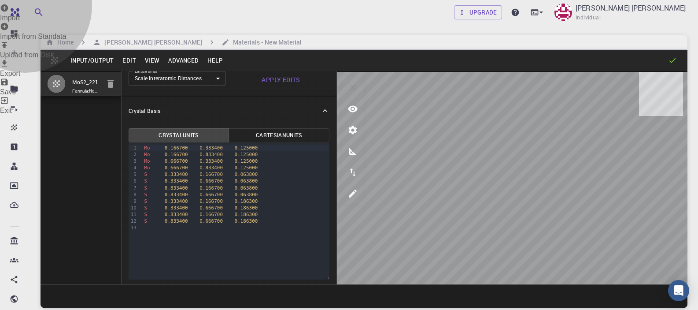
click at [92, 96] on li "Save" at bounding box center [349, 87] width 698 height 19
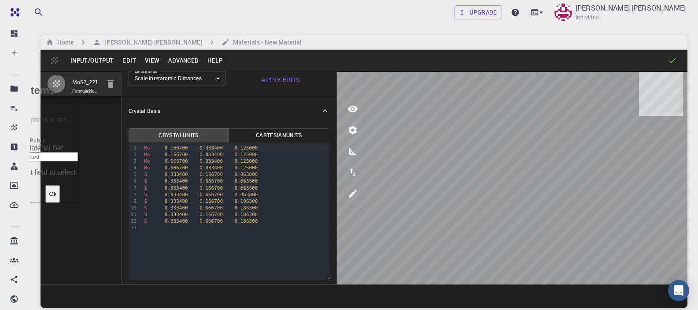
click at [60, 185] on button "Ok" at bounding box center [52, 194] width 15 height 18
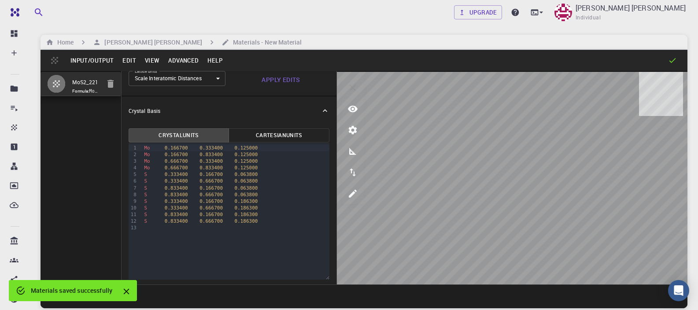
click at [90, 56] on button "Input/Output" at bounding box center [92, 60] width 52 height 14
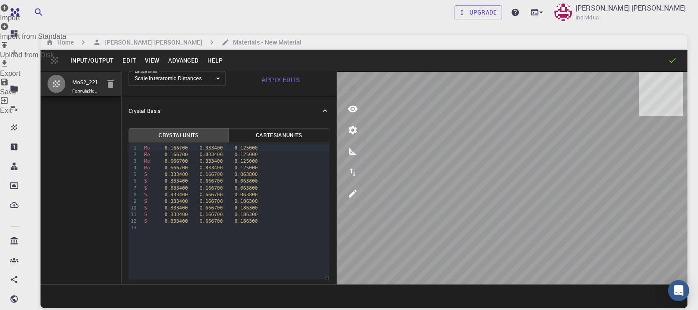
click at [111, 40] on div at bounding box center [349, 155] width 698 height 310
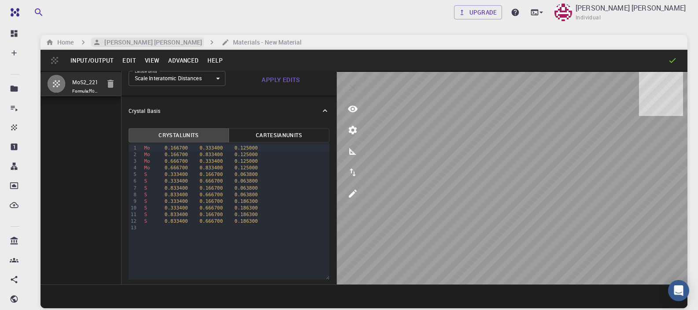
click at [116, 42] on h6 "Sanjay Kumar Mahla" at bounding box center [151, 42] width 101 height 10
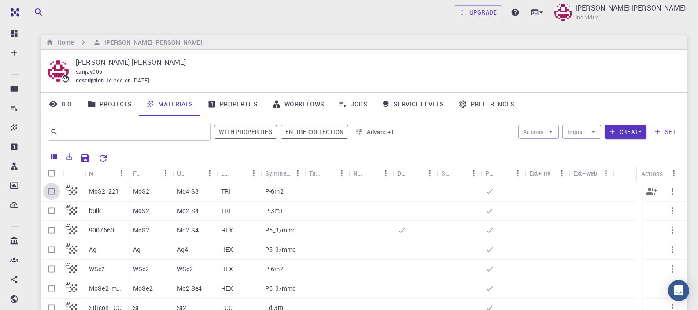
click at [50, 193] on input "Select row" at bounding box center [51, 191] width 17 height 17
checkbox input "true"
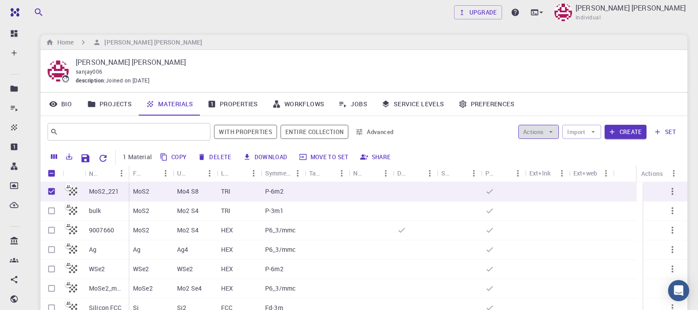
click at [557, 130] on button "Actions" at bounding box center [539, 132] width 41 height 14
click at [560, 150] on span "Create Job" at bounding box center [577, 154] width 35 height 10
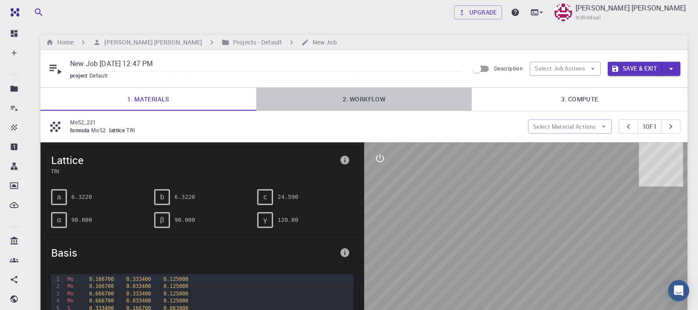
click at [355, 98] on link "2. Workflow" at bounding box center [364, 99] width 216 height 23
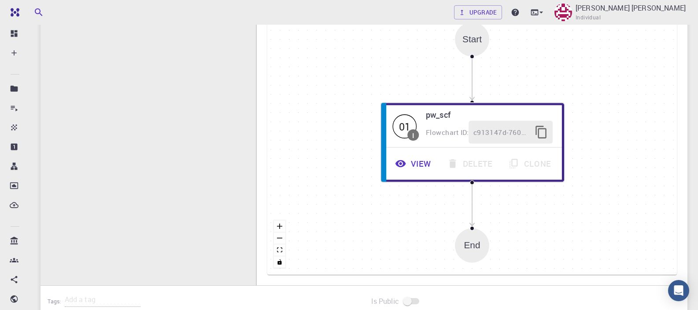
scroll to position [264, 0]
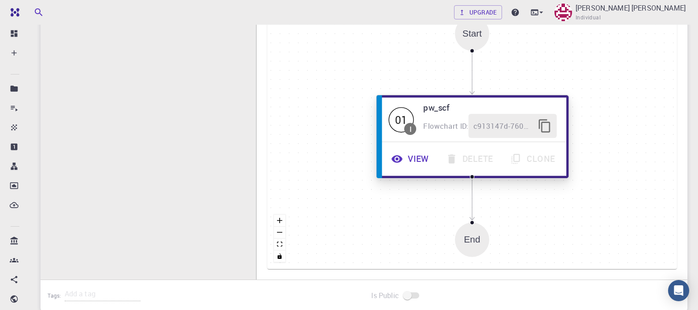
click at [419, 162] on button "View" at bounding box center [411, 159] width 55 height 24
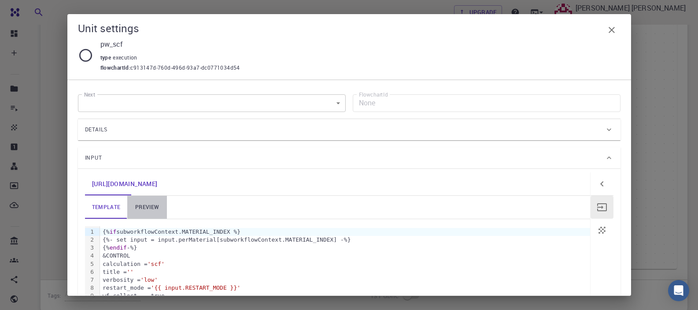
click at [152, 207] on link "preview" at bounding box center [147, 207] width 40 height 23
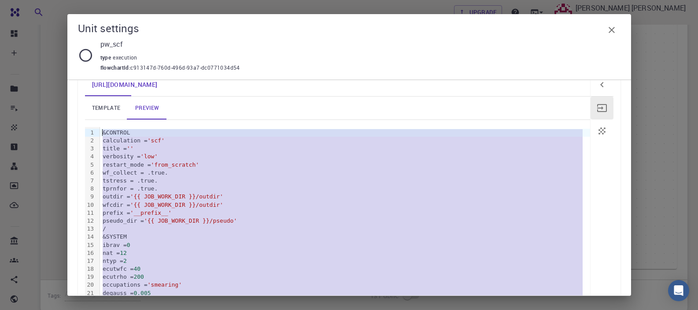
scroll to position [0, 0]
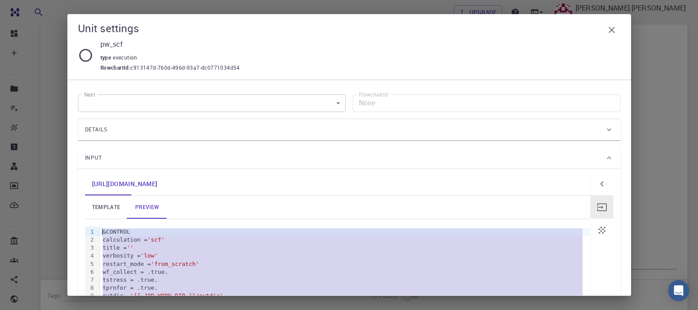
drag, startPoint x: 159, startPoint y: 239, endPoint x: 103, endPoint y: 233, distance: 56.3
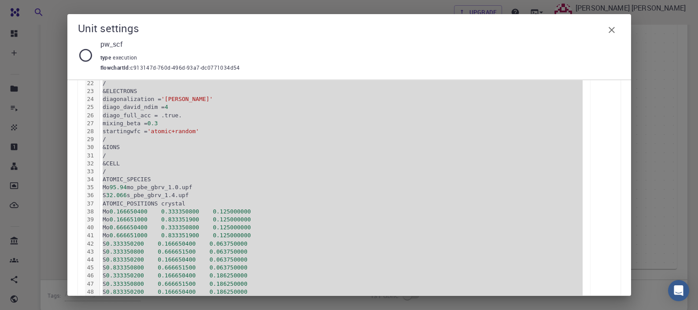
scroll to position [317, 0]
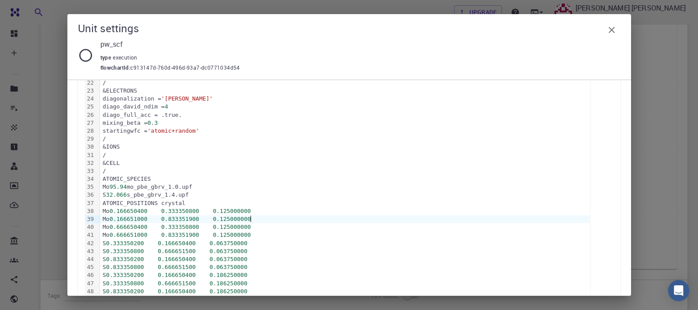
click at [251, 218] on span "0.125000000" at bounding box center [232, 218] width 38 height 7
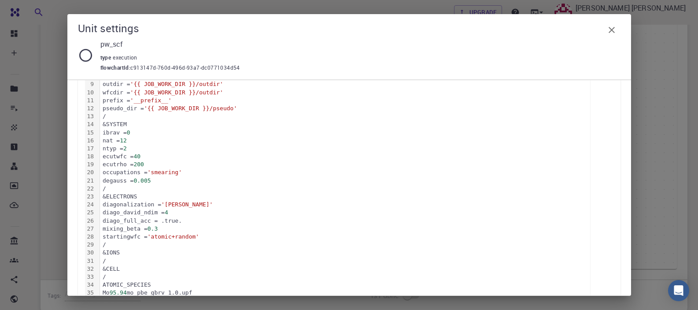
scroll to position [370, 0]
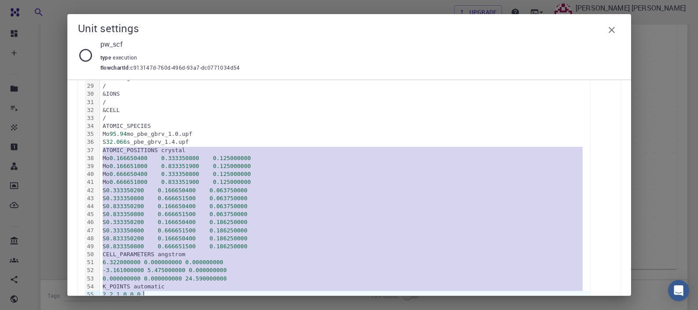
drag, startPoint x: 103, startPoint y: 150, endPoint x: 204, endPoint y: 292, distance: 173.9
click at [204, 292] on div "&CONTROL calculation = 'scf' title = '' verbosity = 'low' restart_mode = 'from_…" at bounding box center [345, 78] width 490 height 444
copy div "ATOMIC_POSITIONS crystal Mo 0.166650400 0.333350800 0.125000000 Mo 0.166651000 …"
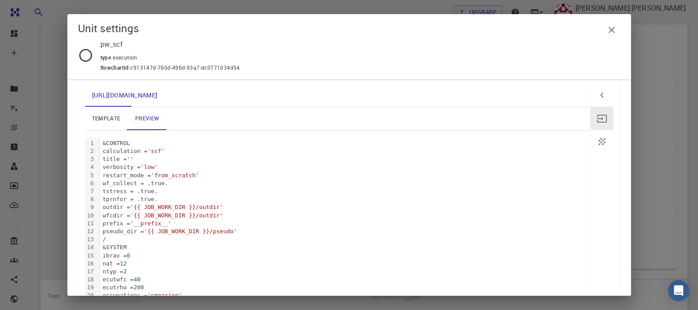
scroll to position [159, 0]
